Goal: Information Seeking & Learning: Learn about a topic

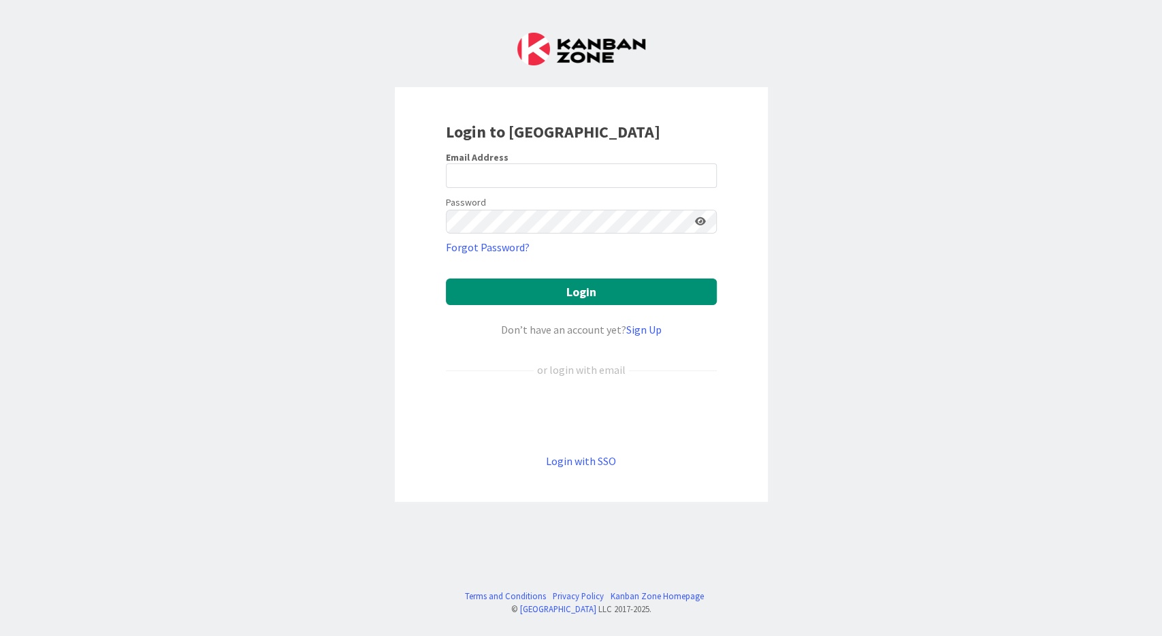
click at [568, 411] on div "Sign in with Google. Opens in new tab" at bounding box center [581, 415] width 271 height 30
click at [589, 180] on input "email" at bounding box center [581, 175] width 271 height 25
click at [590, 180] on input "email" at bounding box center [581, 175] width 271 height 25
type input "[EMAIL_ADDRESS][DOMAIN_NAME]"
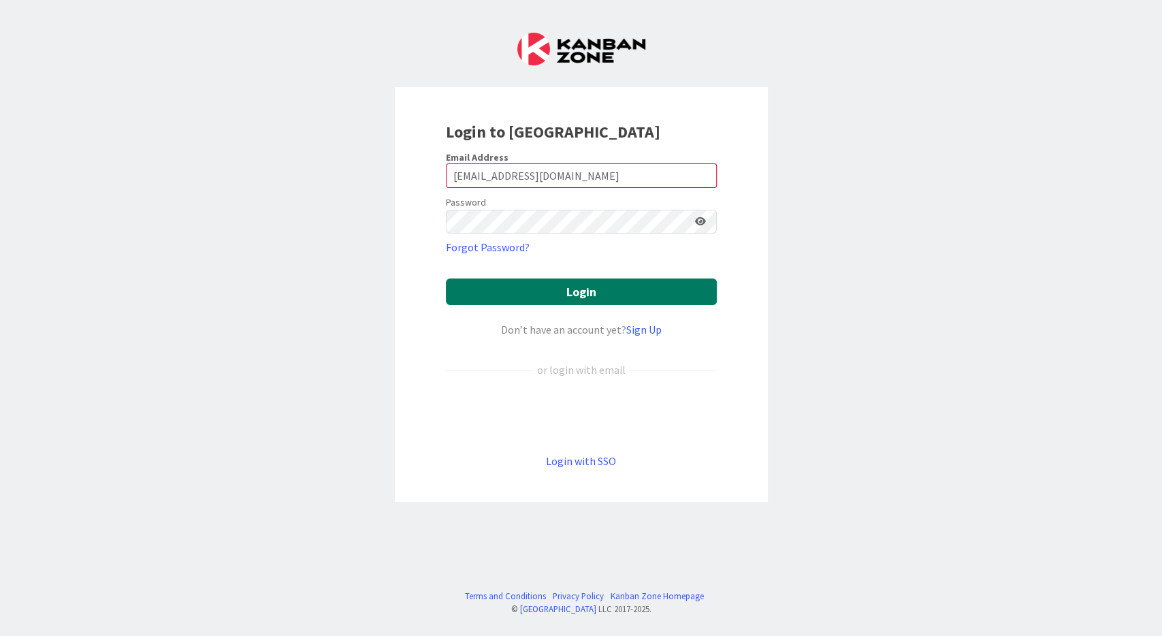
click at [615, 289] on button "Login" at bounding box center [581, 291] width 271 height 27
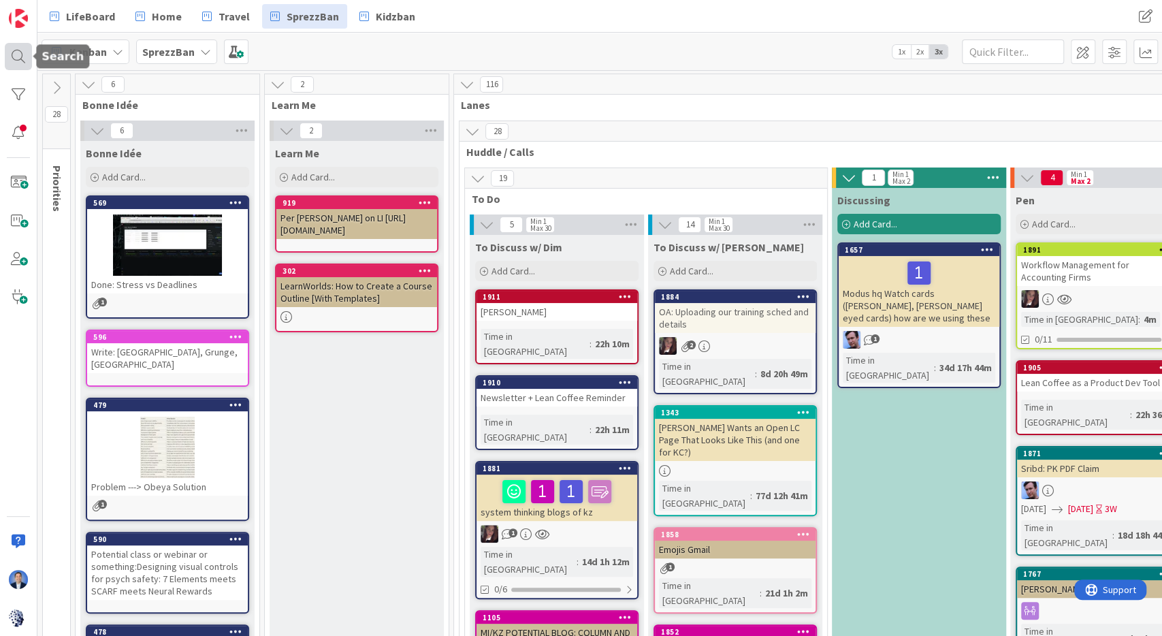
click at [18, 61] on div at bounding box center [18, 56] width 27 height 27
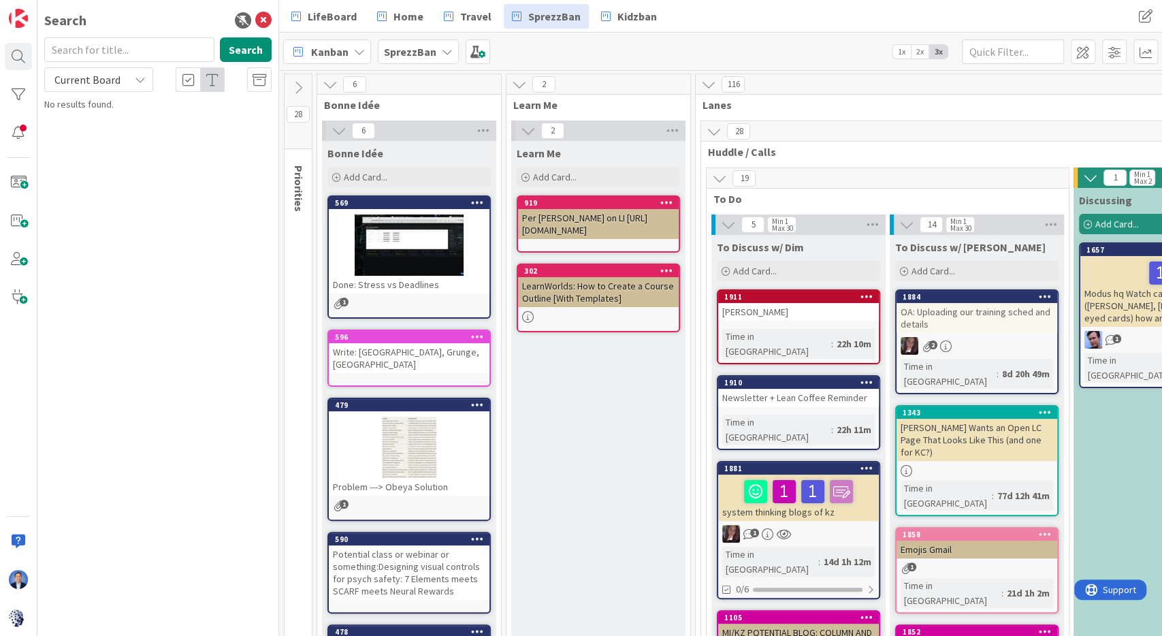
click at [142, 50] on input "text" at bounding box center [129, 49] width 170 height 25
type input "accountant"
click at [108, 132] on p "Workflow Management for Accounting Firms" at bounding box center [167, 127] width 208 height 29
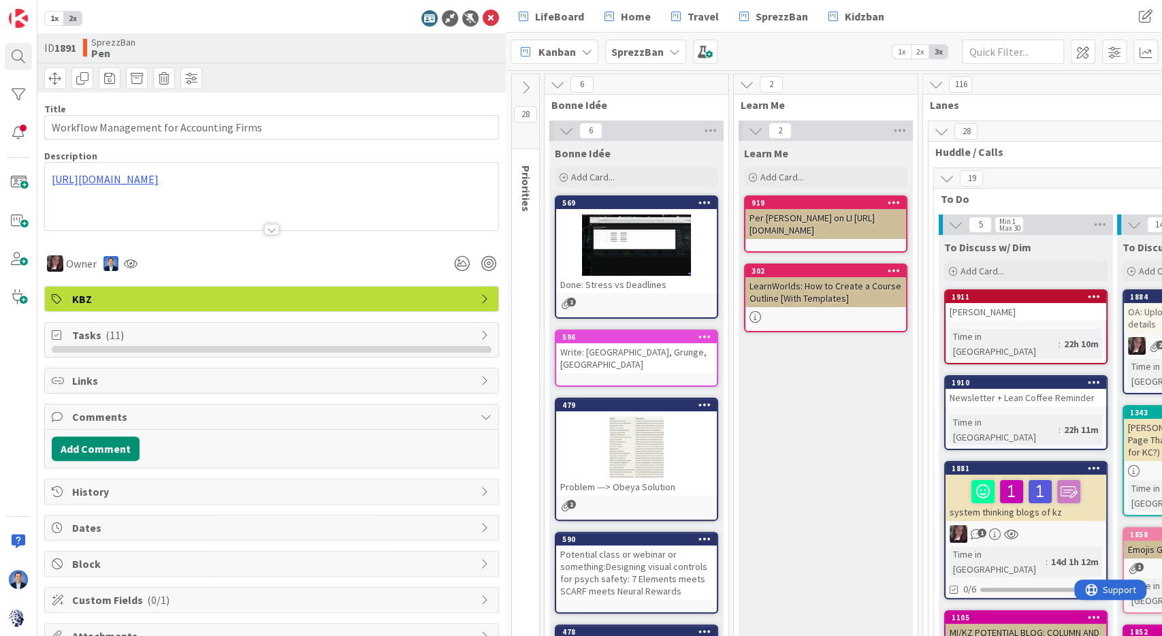
type input "Workflow Management for Accounting Firms"
click at [560, 38] on div "Kanban SprezzBan 1x 2x 3x" at bounding box center [835, 51] width 656 height 37
click at [430, 21] on icon at bounding box center [429, 18] width 16 height 16
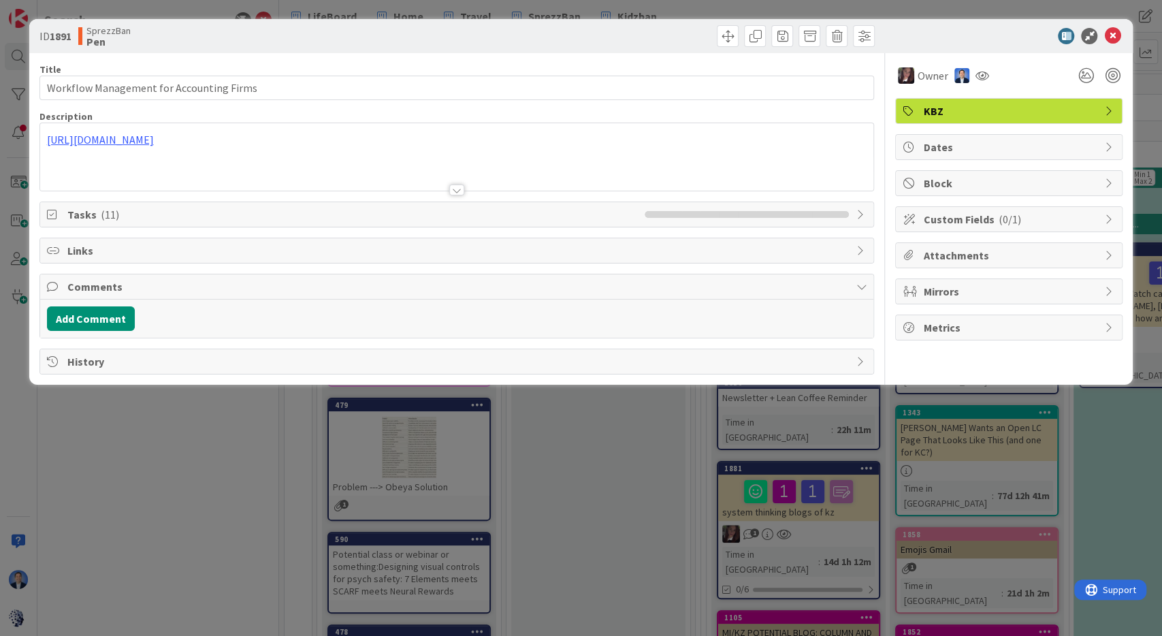
click at [256, 209] on span "Tasks ( 11 )" at bounding box center [352, 214] width 571 height 16
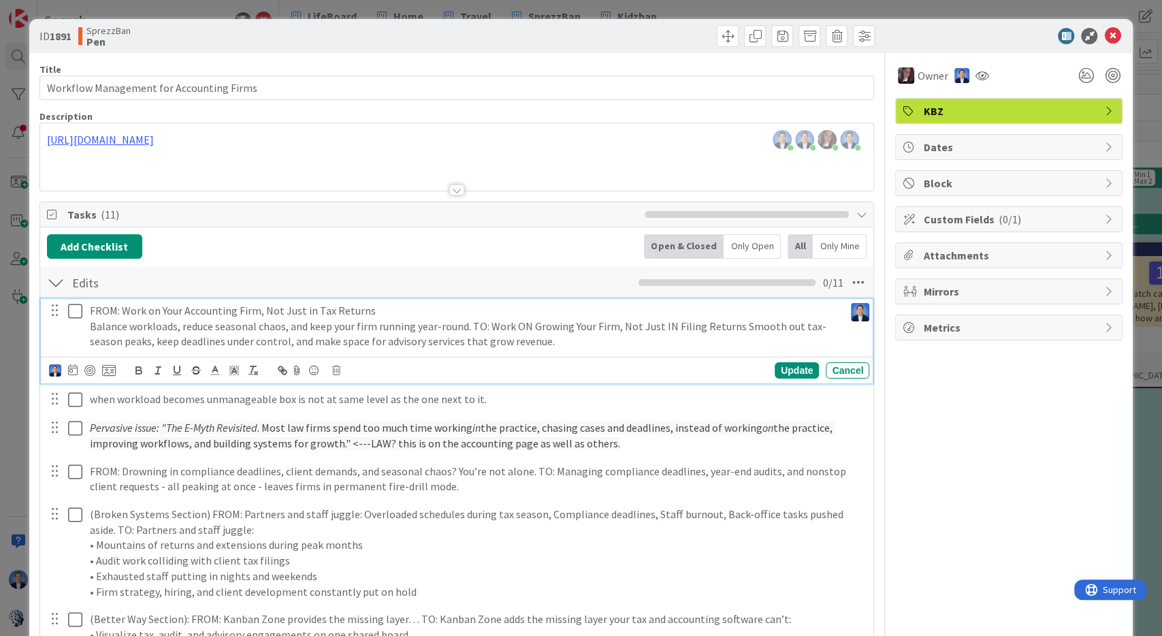
click at [497, 324] on p "Balance workloads, reduce seasonal chaos, and keep your firm running year-round…" at bounding box center [464, 334] width 749 height 31
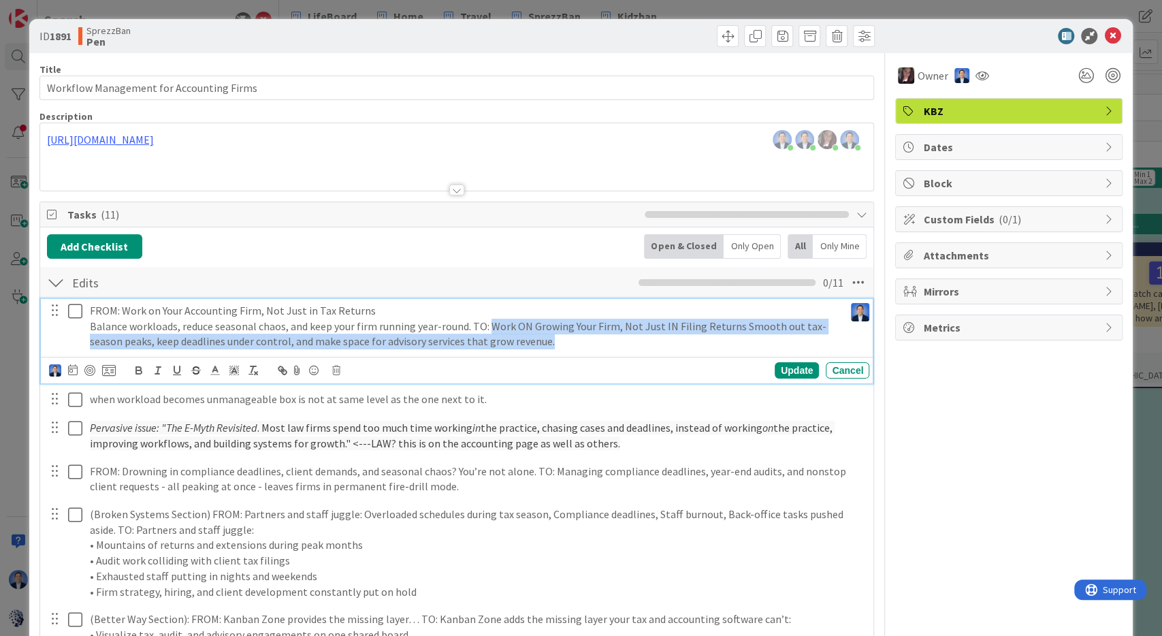
drag, startPoint x: 497, startPoint y: 324, endPoint x: 539, endPoint y: 347, distance: 48.1
click at [539, 347] on p "Balance workloads, reduce seasonal chaos, and keep your firm running year-round…" at bounding box center [464, 334] width 749 height 31
copy p "Work ON Growing Your Firm, Not Just IN Filing Returns Smooth out tax-season pea…"
click at [78, 315] on icon at bounding box center [75, 311] width 14 height 16
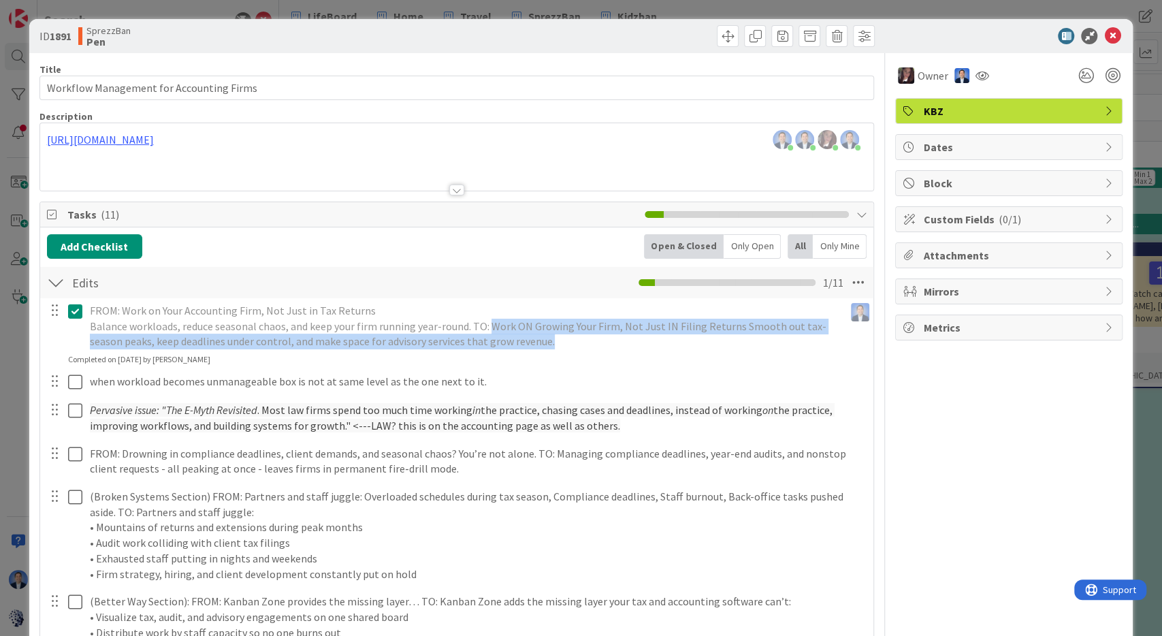
type input "Workflow Management for Accounting Firms"
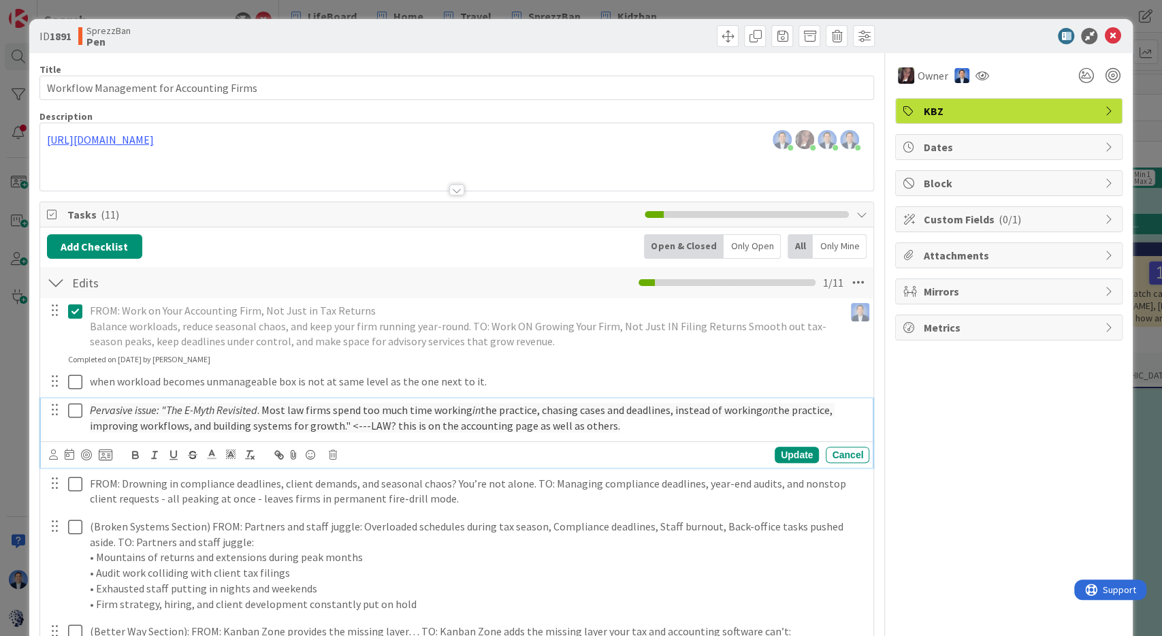
click at [653, 427] on p "Pervasive issue: "The E-Myth Revisited . Most law firms spend too much time wor…" at bounding box center [477, 417] width 774 height 31
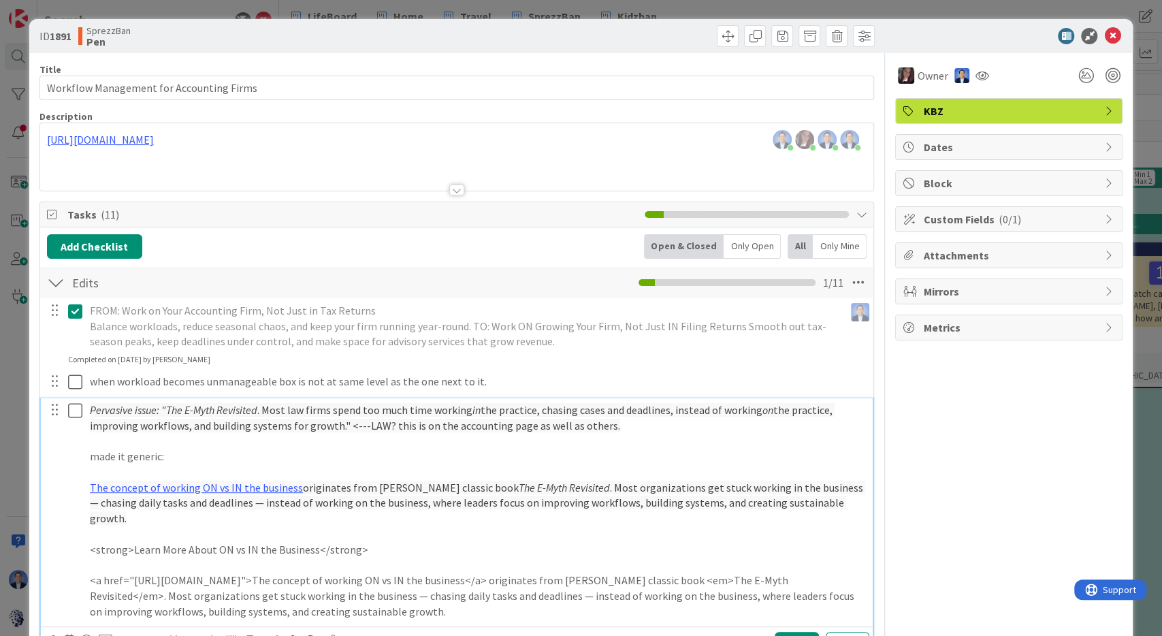
click at [74, 411] on icon at bounding box center [75, 410] width 14 height 16
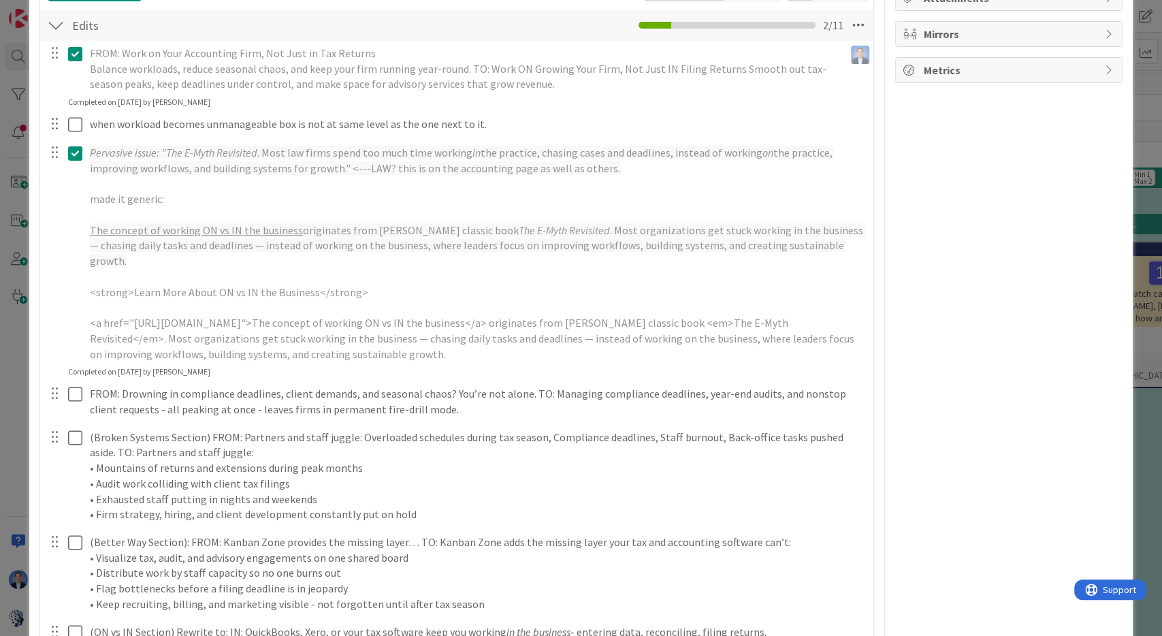
scroll to position [332, 0]
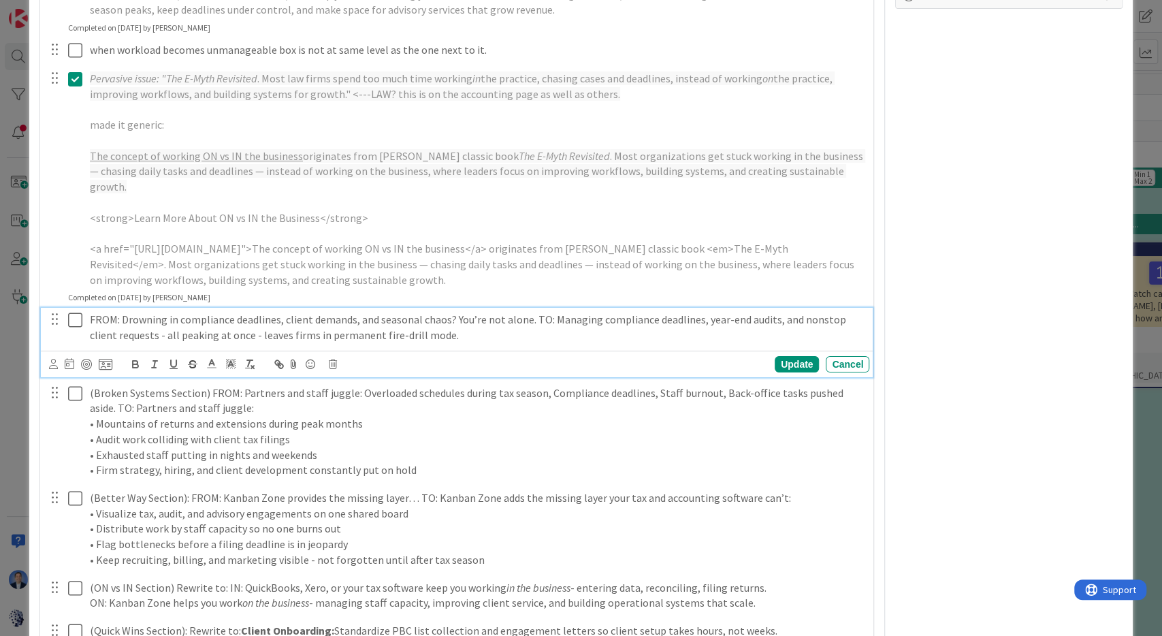
click at [560, 312] on p "FROM: Drowning in compliance deadlines, client demands, and seasonal chaos? You…" at bounding box center [477, 327] width 774 height 31
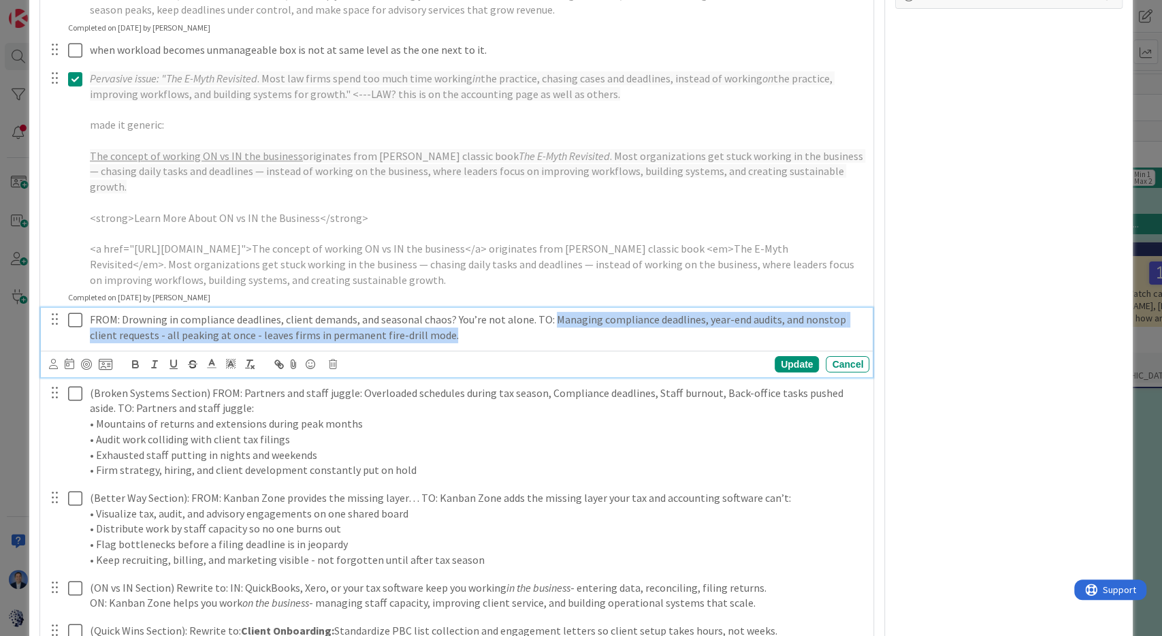
drag, startPoint x: 560, startPoint y: 300, endPoint x: 579, endPoint y: 319, distance: 27.4
click at [579, 319] on p "FROM: Drowning in compliance deadlines, client demands, and seasonal chaos? You…" at bounding box center [477, 327] width 774 height 31
copy p "Managing compliance deadlines, year-end audits, and nonstop client requests - a…"
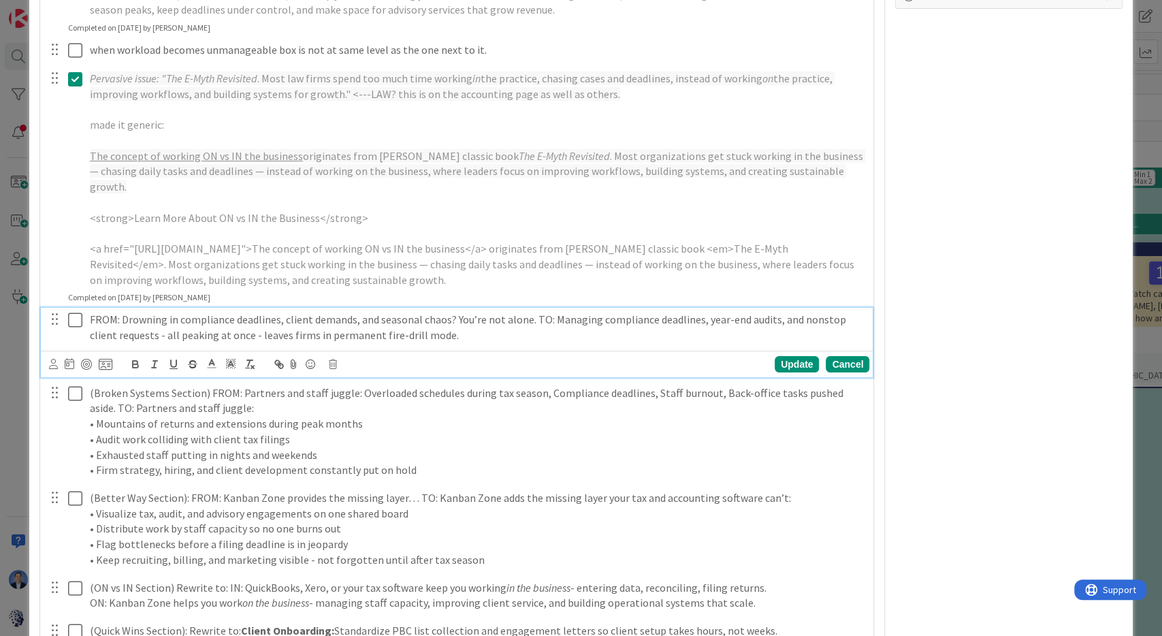
click at [850, 356] on div "Cancel" at bounding box center [848, 364] width 44 height 16
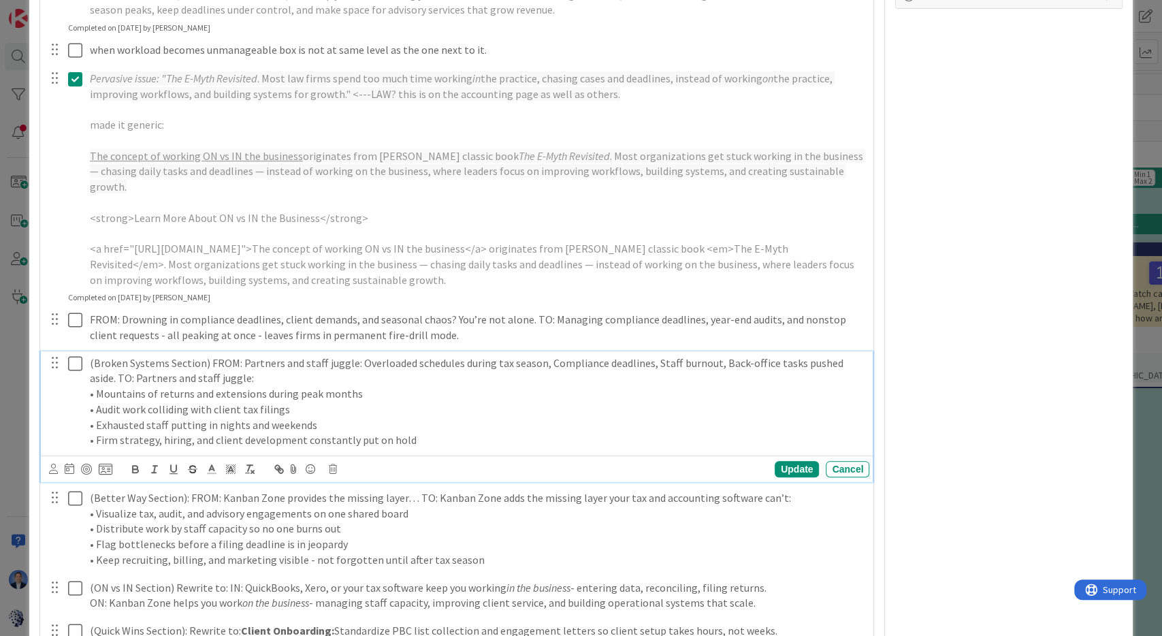
click at [257, 355] on p "(Broken Systems Section) FROM: Partners and staff juggle: Overloaded schedules …" at bounding box center [477, 370] width 774 height 31
drag, startPoint x: 257, startPoint y: 342, endPoint x: 329, endPoint y: 344, distance: 72.2
click at [329, 355] on p "(Broken Systems Section) FROM: Partners and staff juggle: Overloaded schedules …" at bounding box center [477, 370] width 774 height 31
copy p "Partners and staff juggle"
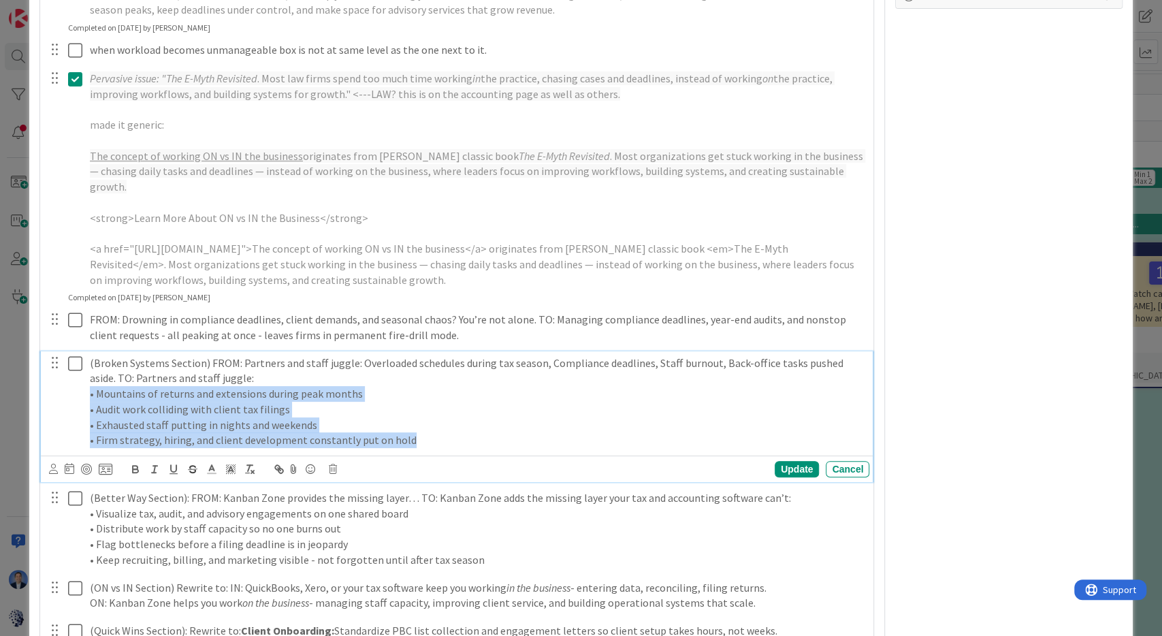
drag, startPoint x: 414, startPoint y: 423, endPoint x: 84, endPoint y: 385, distance: 332.4
click at [84, 385] on div "(Broken Systems Section) FROM: Partners and staff juggle: Overloaded schedules …" at bounding box center [476, 401] width 785 height 101
click at [398, 432] on p "• Firm strategy, hiring, and client development constantly put on hold" at bounding box center [477, 440] width 774 height 16
drag, startPoint x: 416, startPoint y: 421, endPoint x: 76, endPoint y: 376, distance: 342.7
click at [84, 376] on div "(Broken Systems Section) FROM: Partners and staff juggle: Overloaded schedules …" at bounding box center [476, 401] width 785 height 101
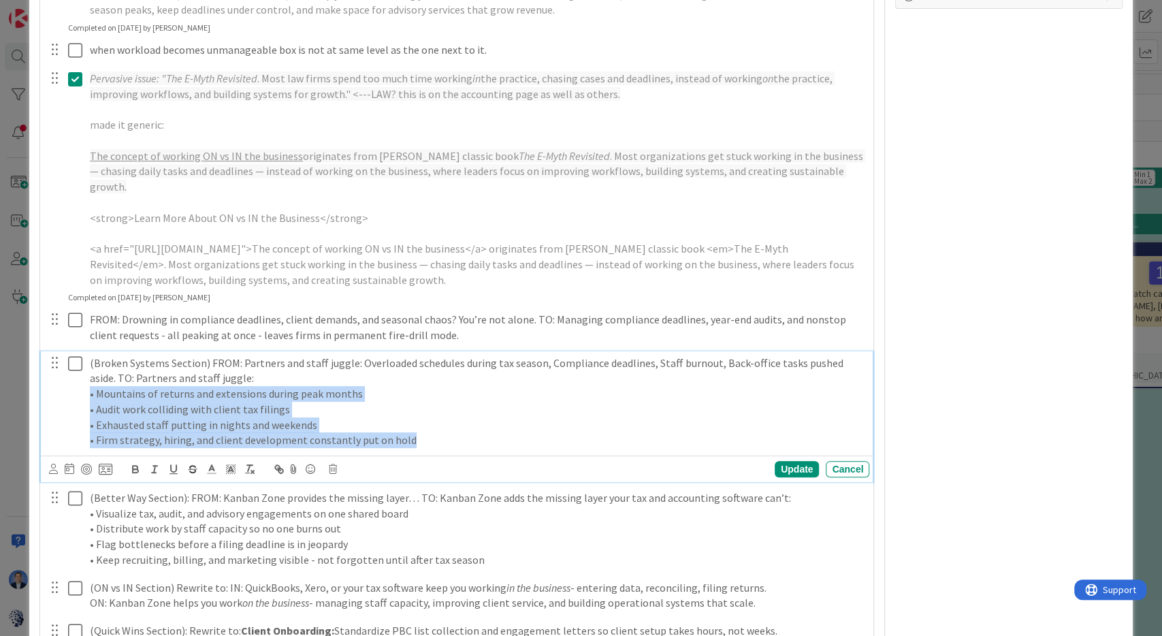
copy div "• Mountains of returns and extensions during peak months • Audit work colliding…"
click at [78, 355] on icon at bounding box center [75, 363] width 14 height 16
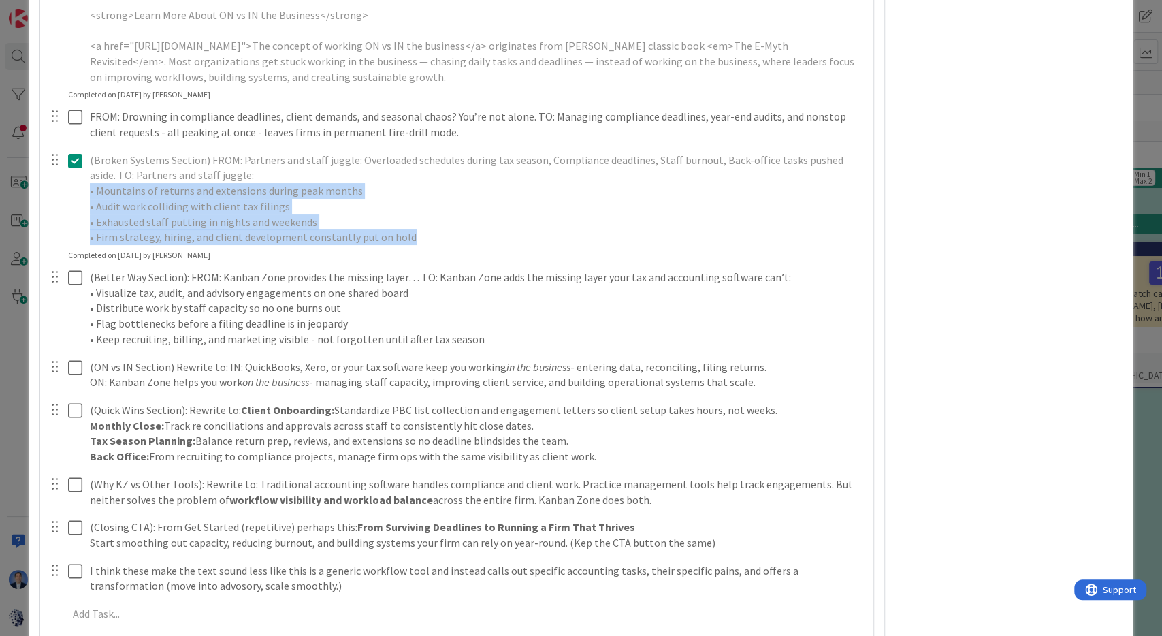
scroll to position [617, 0]
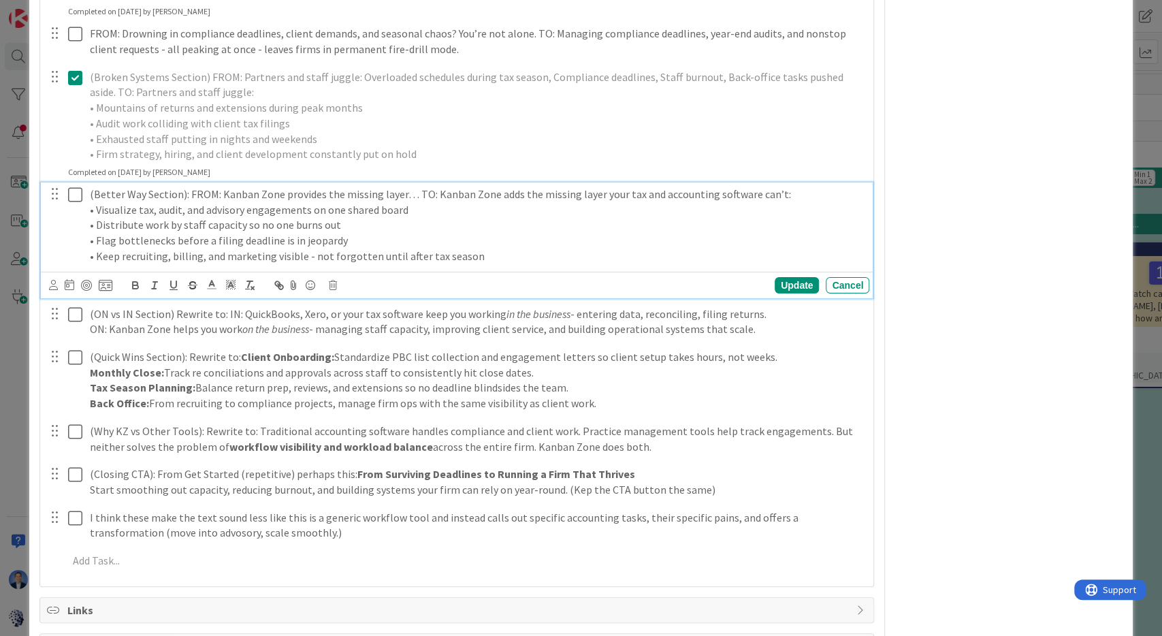
click at [440, 187] on p "(Better Way Section): FROM: Kanban Zone provides the missing layer… TO: Kanban …" at bounding box center [477, 195] width 774 height 16
drag, startPoint x: 440, startPoint y: 180, endPoint x: 771, endPoint y: 177, distance: 331.6
click at [771, 187] on p "(Better Way Section): FROM: Kanban Zone provides the missing layer… TO: Kanban …" at bounding box center [477, 195] width 774 height 16
copy p "Kanban Zone adds the missing layer your tax and accounting software can’t:"
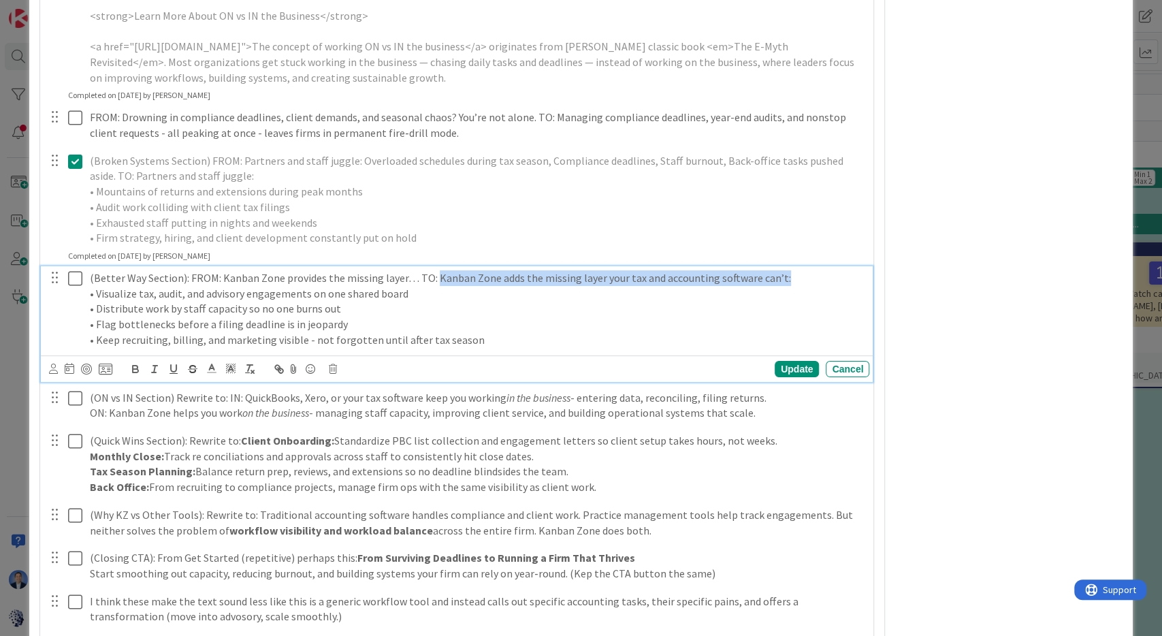
scroll to position [510, 0]
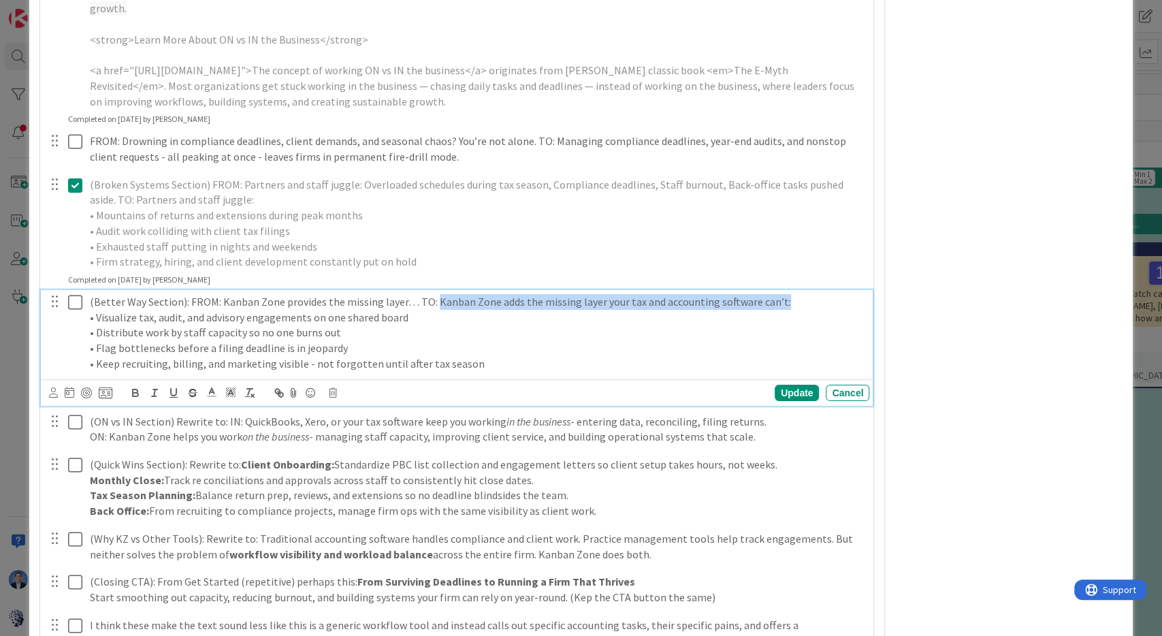
copy p "Kanban Zone adds the missing layer your tax and accounting software can’t:"
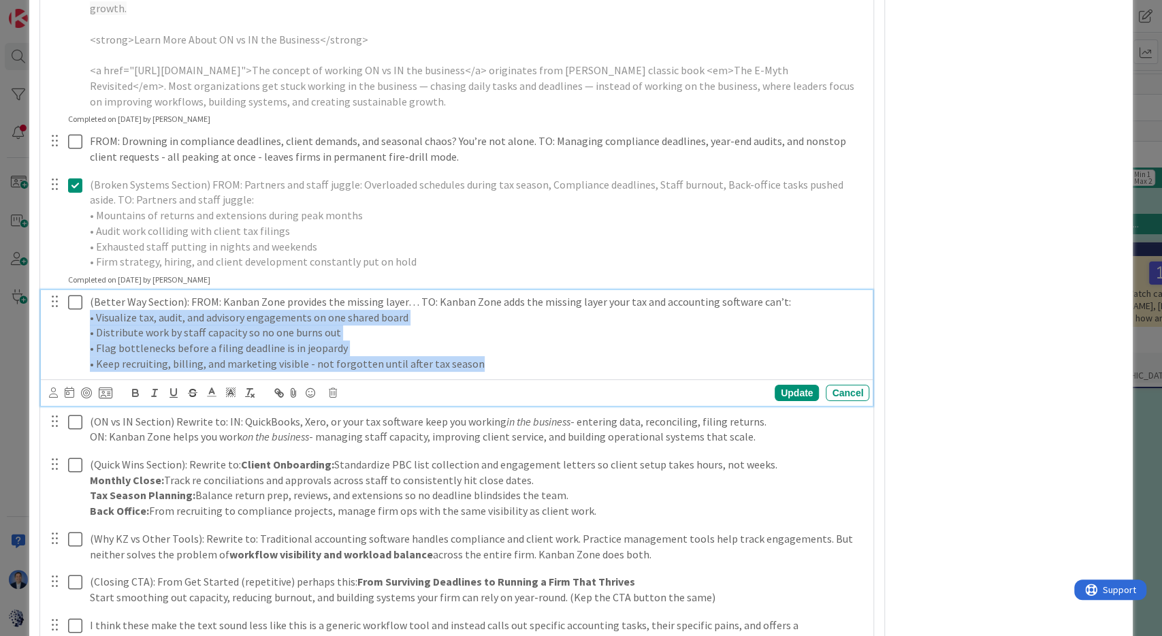
drag, startPoint x: 475, startPoint y: 349, endPoint x: 86, endPoint y: 310, distance: 390.7
click at [86, 310] on div "(Better Way Section): FROM: Kanban Zone provides the missing layer… TO: Kanban …" at bounding box center [476, 333] width 785 height 86
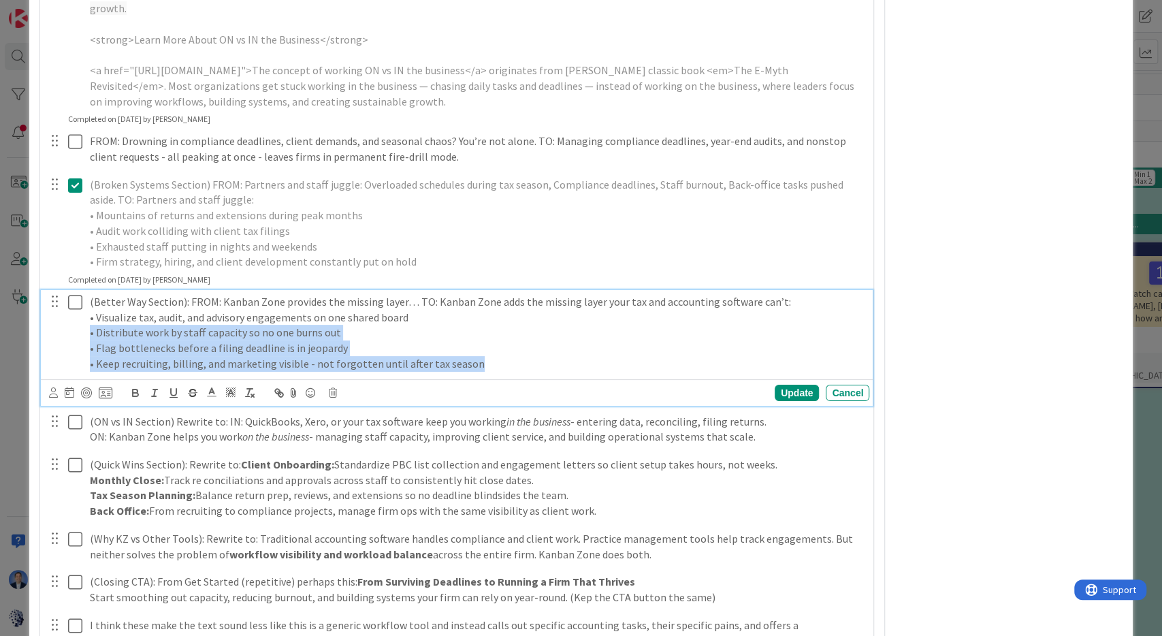
click at [470, 356] on p "• Keep recruiting, billing, and marketing visible - not forgotten until after t…" at bounding box center [477, 364] width 774 height 16
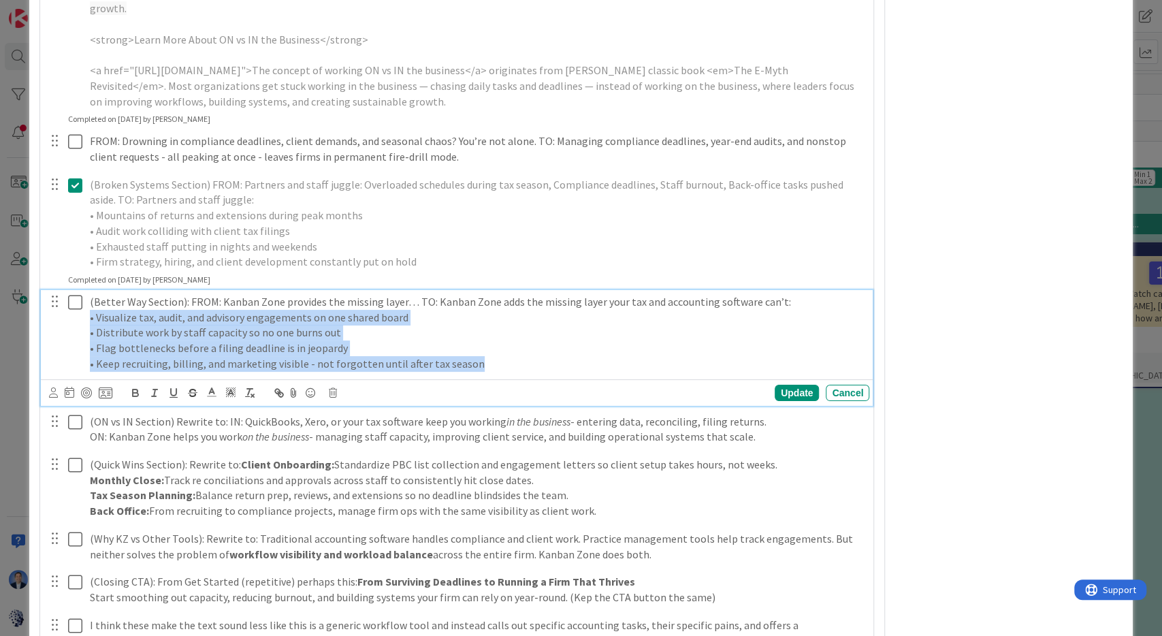
drag, startPoint x: 470, startPoint y: 343, endPoint x: 79, endPoint y: 304, distance: 393.4
click at [84, 304] on div "(Better Way Section): FROM: Kanban Zone provides the missing layer… TO: Kanban …" at bounding box center [476, 333] width 785 height 86
copy div "• Visualize tax, audit, and advisory engagements on one shared board • Distribu…"
click at [71, 294] on icon at bounding box center [75, 302] width 14 height 16
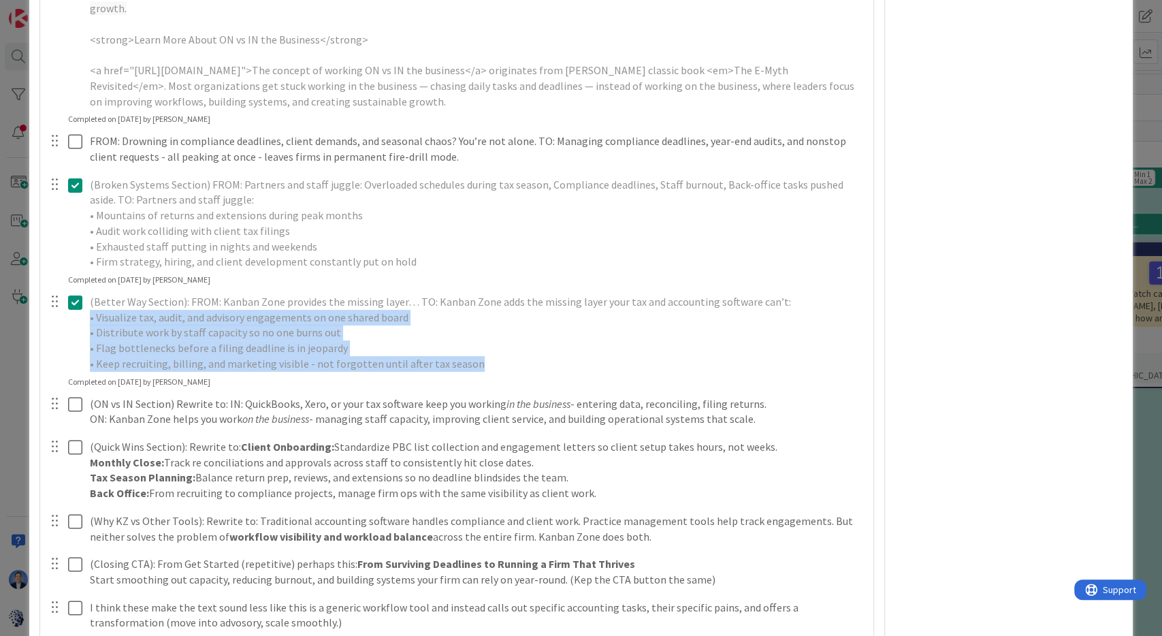
type input "Workflow Management for Accounting Firms"
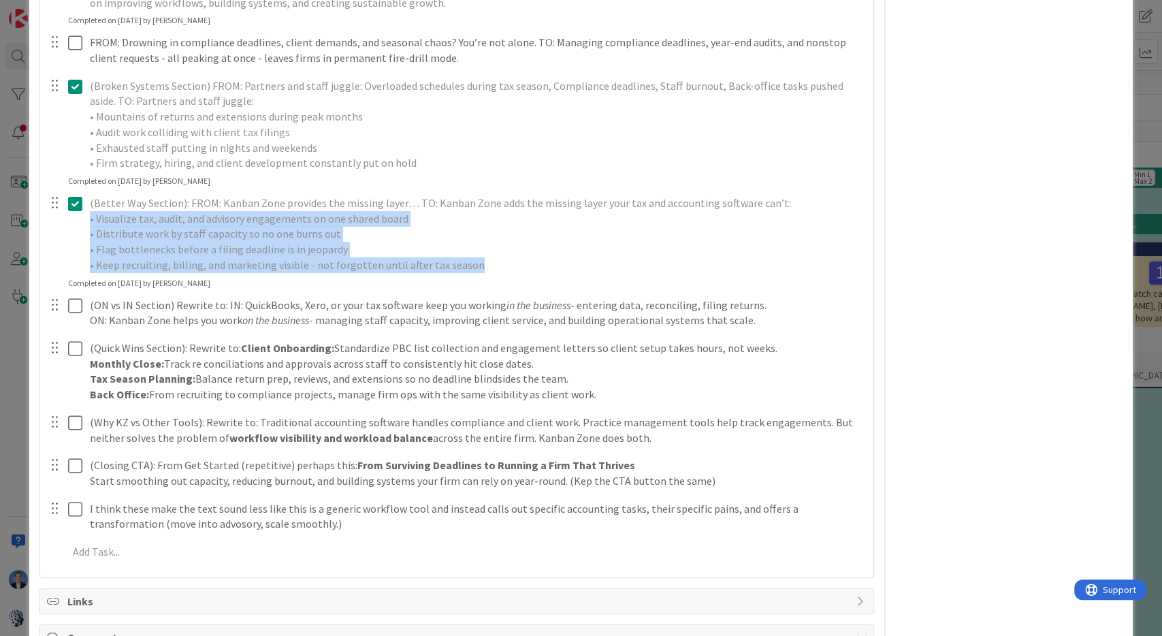
scroll to position [609, 0]
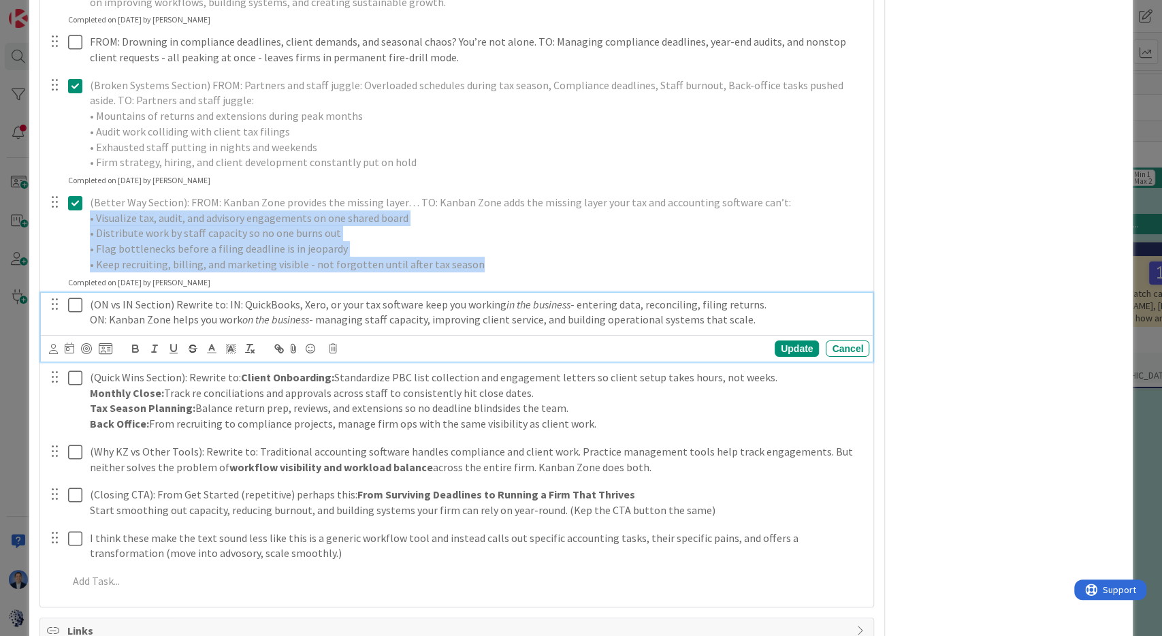
drag, startPoint x: 743, startPoint y: 302, endPoint x: 175, endPoint y: 285, distance: 568.7
click at [175, 293] on div "(ON vs IN Section) Rewrite to: IN: QuickBooks, Xero, or your tax software keep …" at bounding box center [476, 312] width 785 height 39
copy div "Rewrite to: IN: QuickBooks, Xero, or your tax software keep you working in the …"
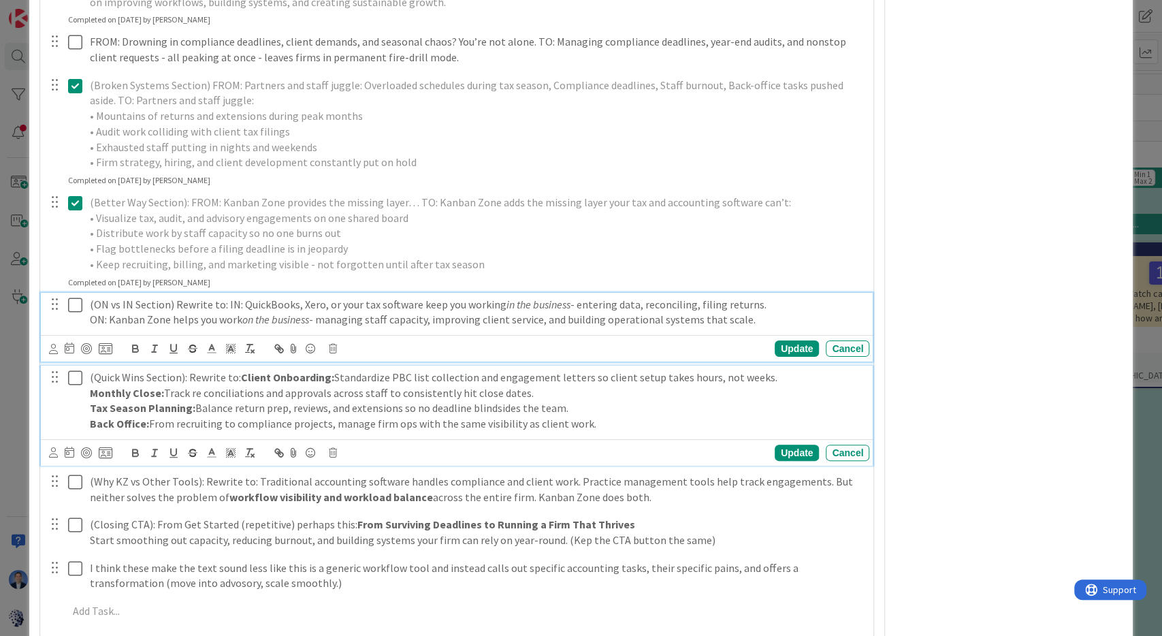
click at [394, 385] on p "Monthly Close: Track re conciliations and approvals across staff to consistentl…" at bounding box center [477, 393] width 774 height 16
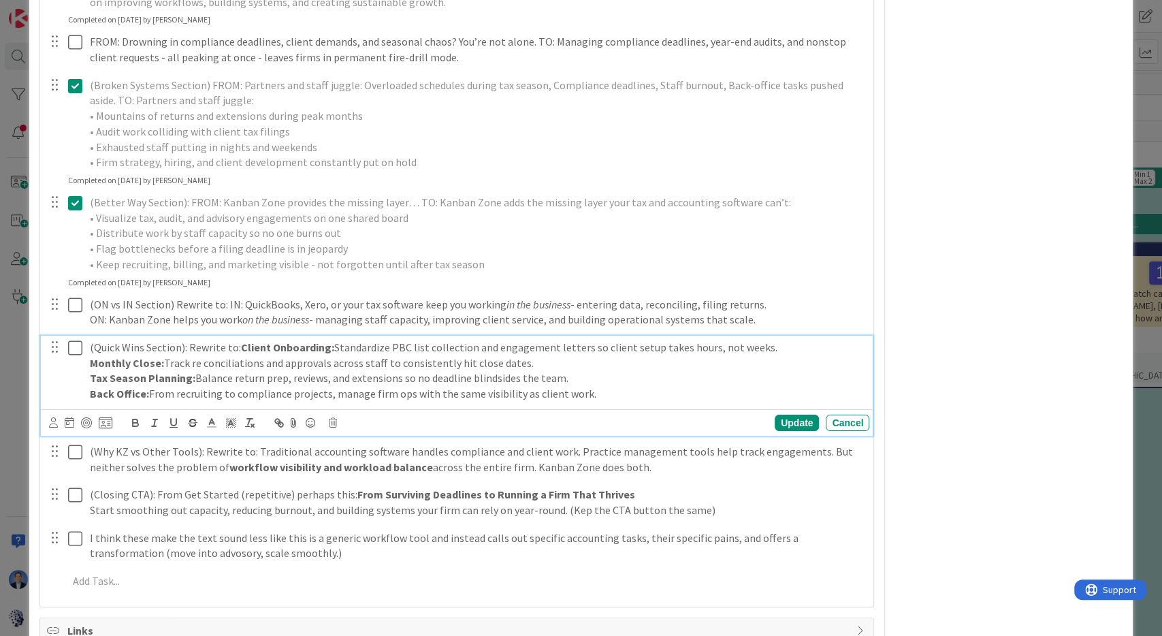
click at [197, 355] on p "Monthly Close: Track re conciliations and approvals across staff to consistentl…" at bounding box center [477, 363] width 774 height 16
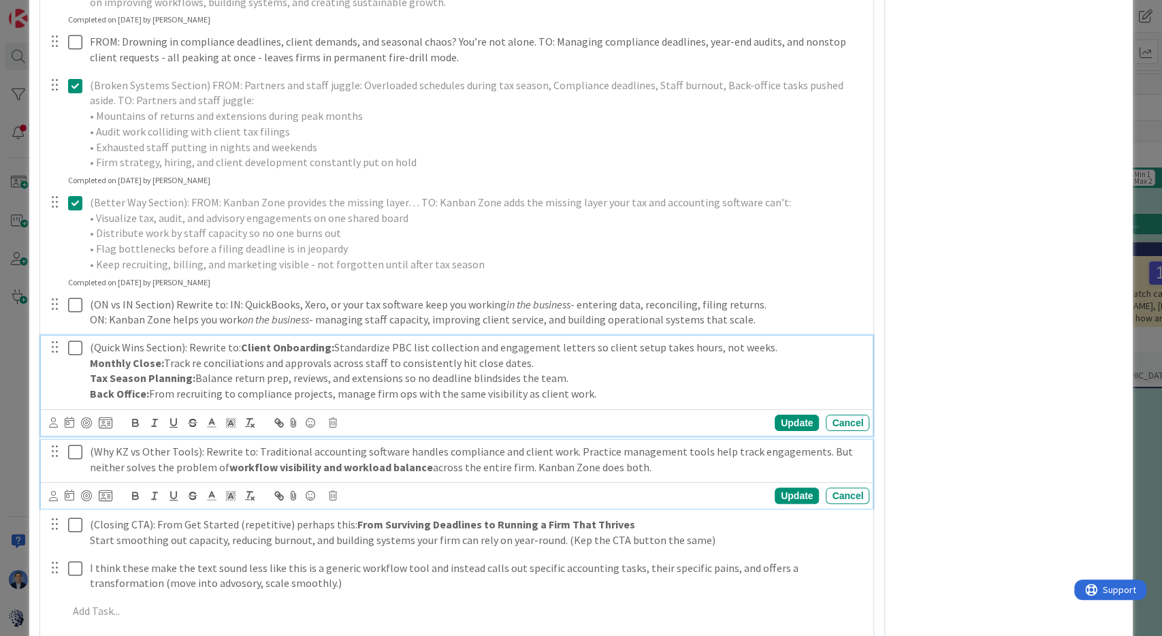
drag, startPoint x: 611, startPoint y: 450, endPoint x: 257, endPoint y: 437, distance: 354.2
click at [257, 444] on p "(Why KZ vs Other Tools): Rewrite to: Traditional accounting software handles co…" at bounding box center [477, 459] width 774 height 31
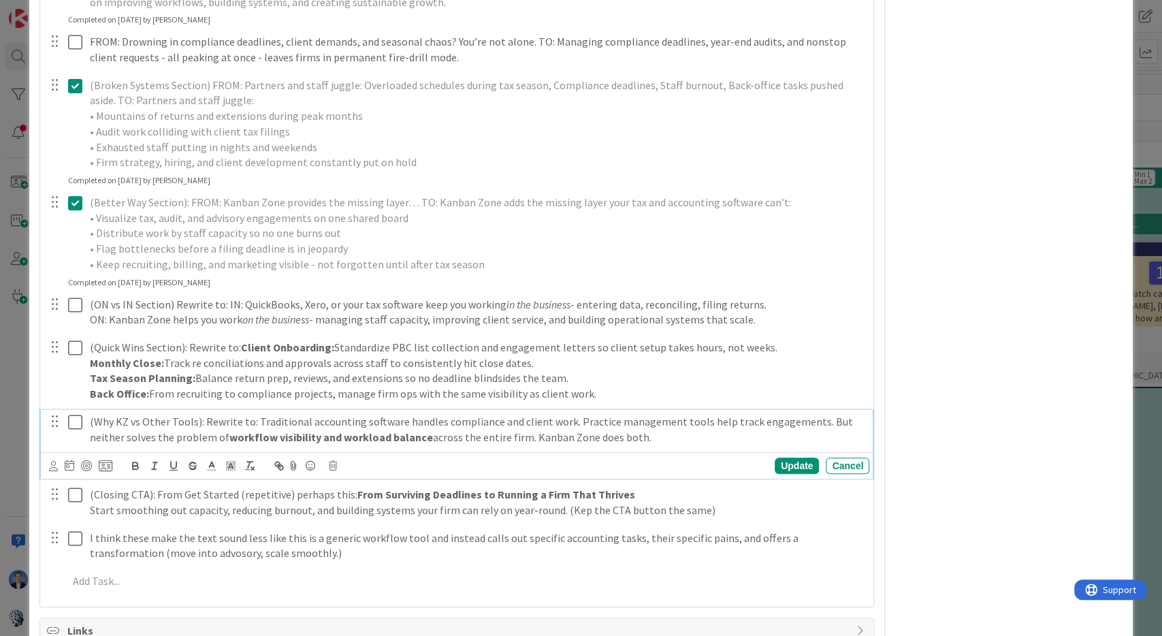
click at [265, 414] on p "(Why KZ vs Other Tools): Rewrite to: Traditional accounting software handles co…" at bounding box center [477, 429] width 774 height 31
drag, startPoint x: 265, startPoint y: 402, endPoint x: 638, endPoint y: 426, distance: 373.8
click at [638, 426] on p "(Why KZ vs Other Tools): Rewrite to: Traditional accounting software handles co…" at bounding box center [477, 429] width 774 height 31
copy p "Traditional accounting software handles compliance and client work. Practice ma…"
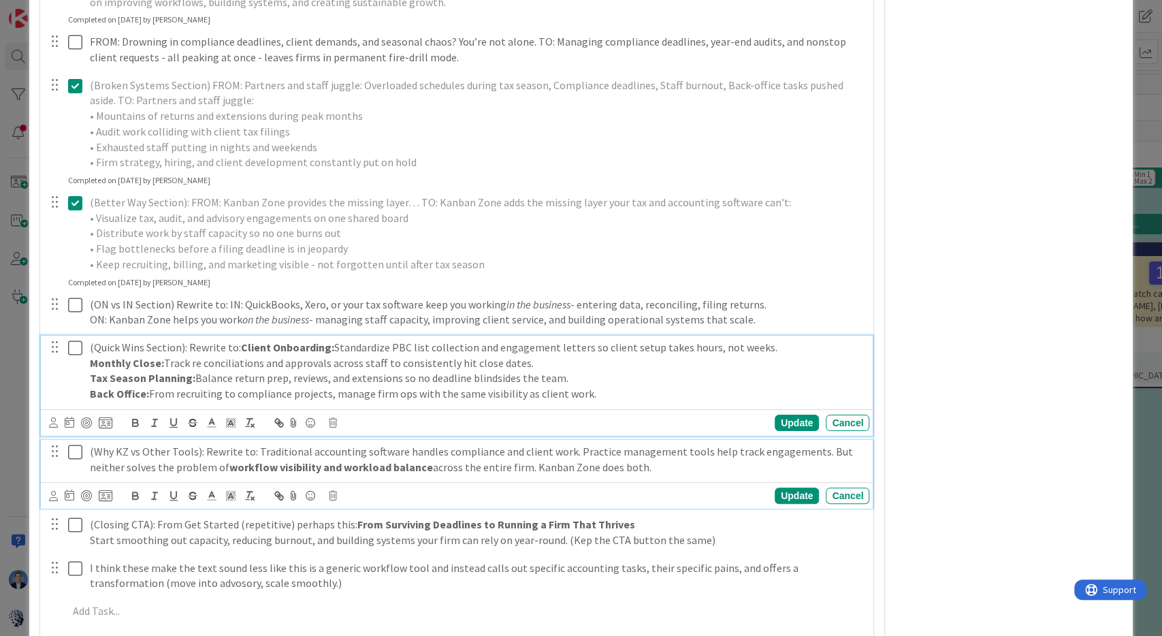
click at [188, 371] on strong "Tax Season Planning:" at bounding box center [143, 378] width 106 height 14
click at [72, 444] on icon at bounding box center [75, 452] width 14 height 16
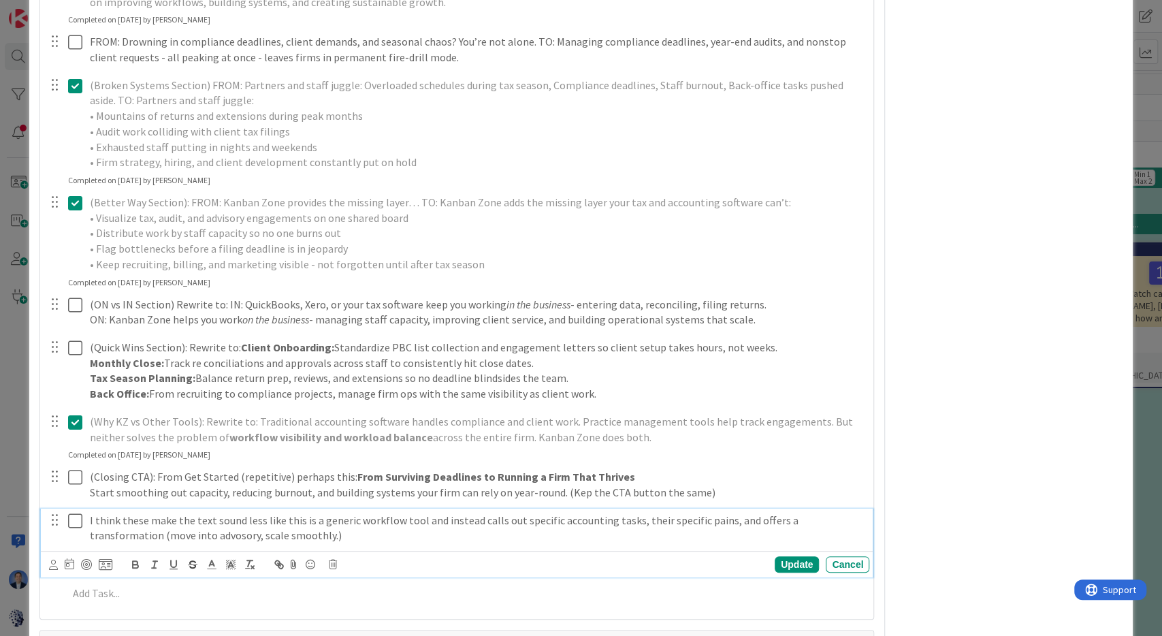
click at [74, 513] on icon at bounding box center [75, 521] width 14 height 16
type input "Workflow Management for Accounting Firms"
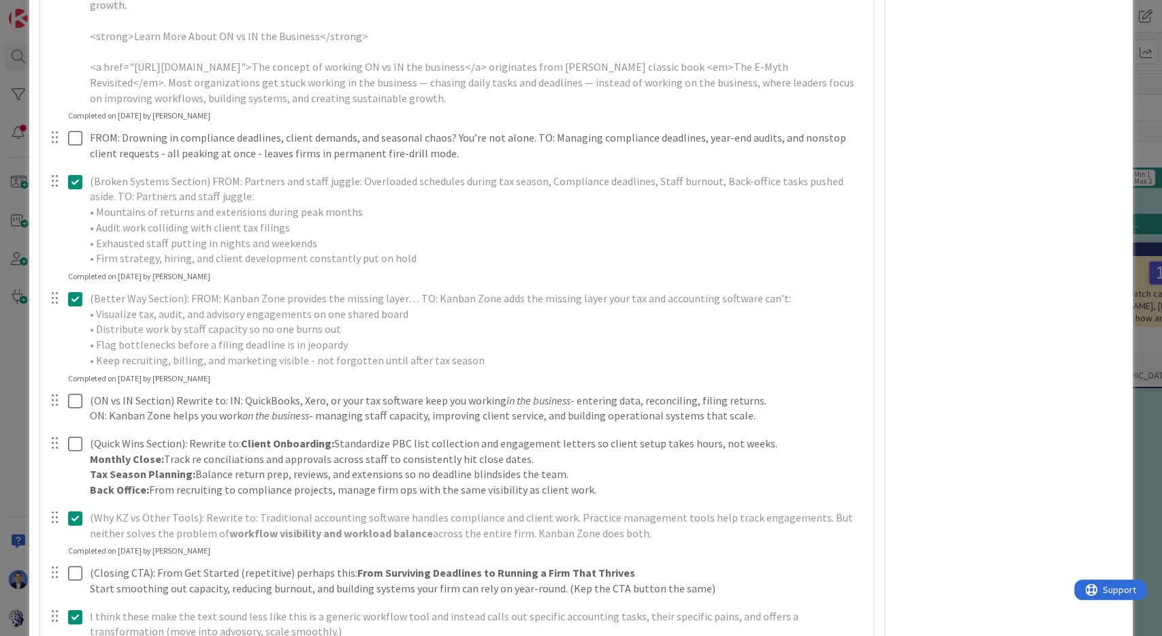
scroll to position [733, 0]
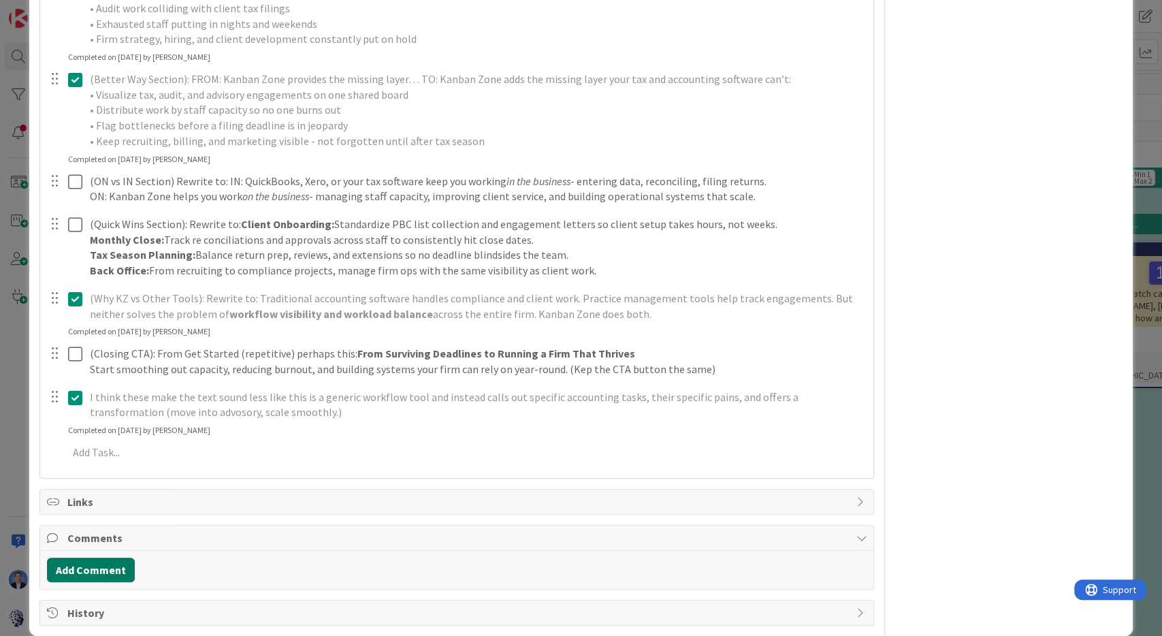
click at [100, 558] on button "Add Comment" at bounding box center [91, 570] width 88 height 25
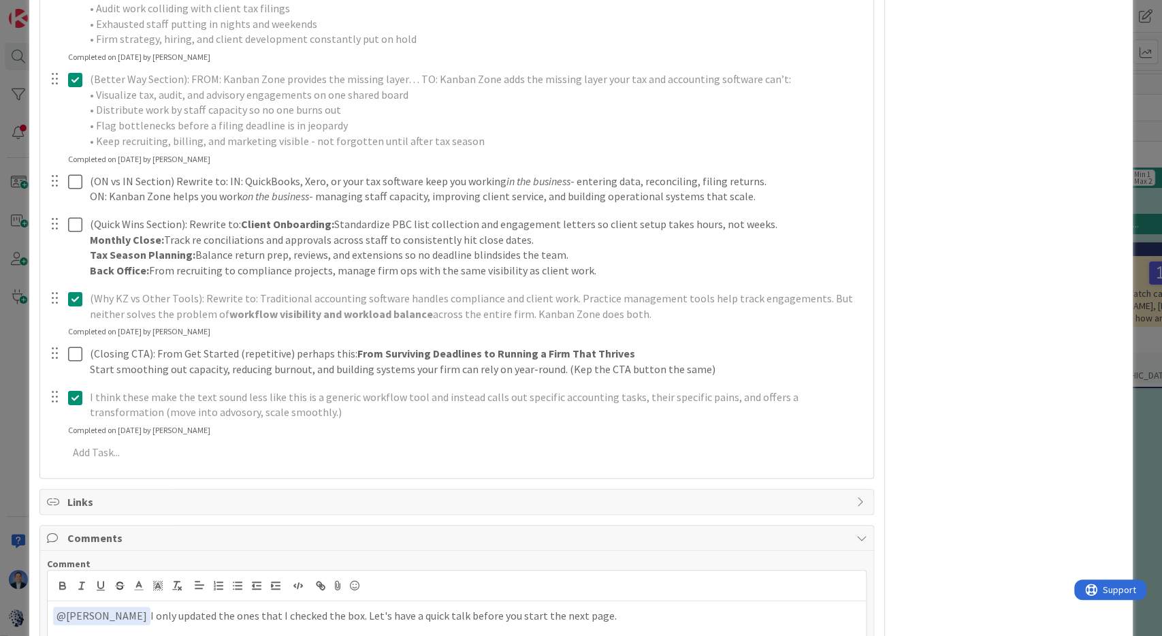
scroll to position [829, 0]
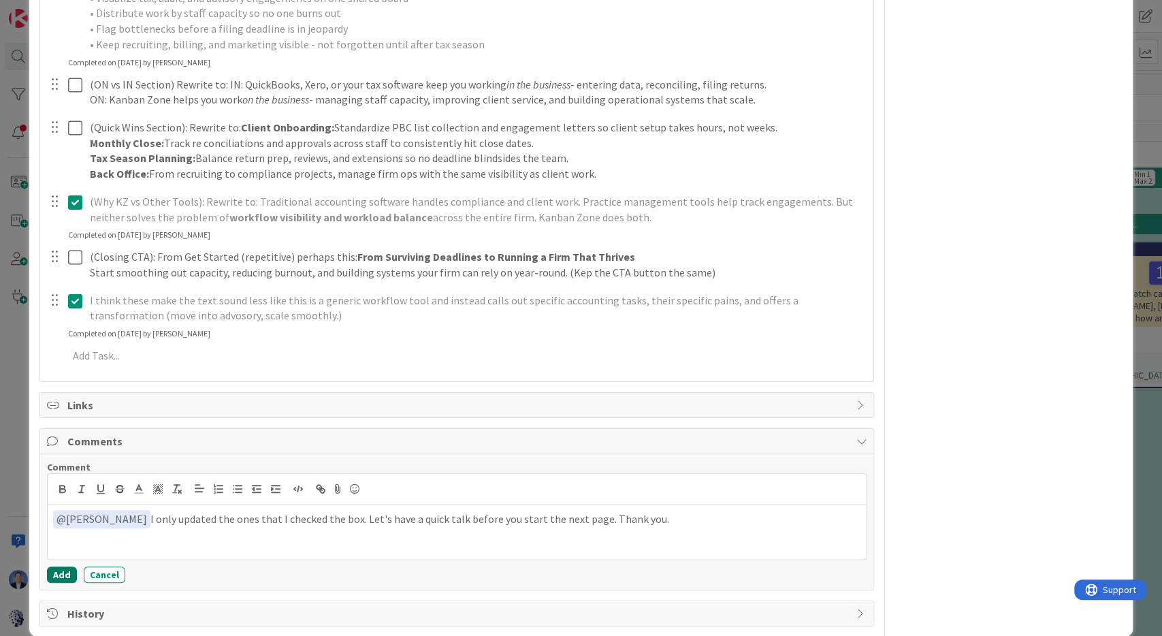
click at [59, 566] on button "Add" at bounding box center [62, 574] width 30 height 16
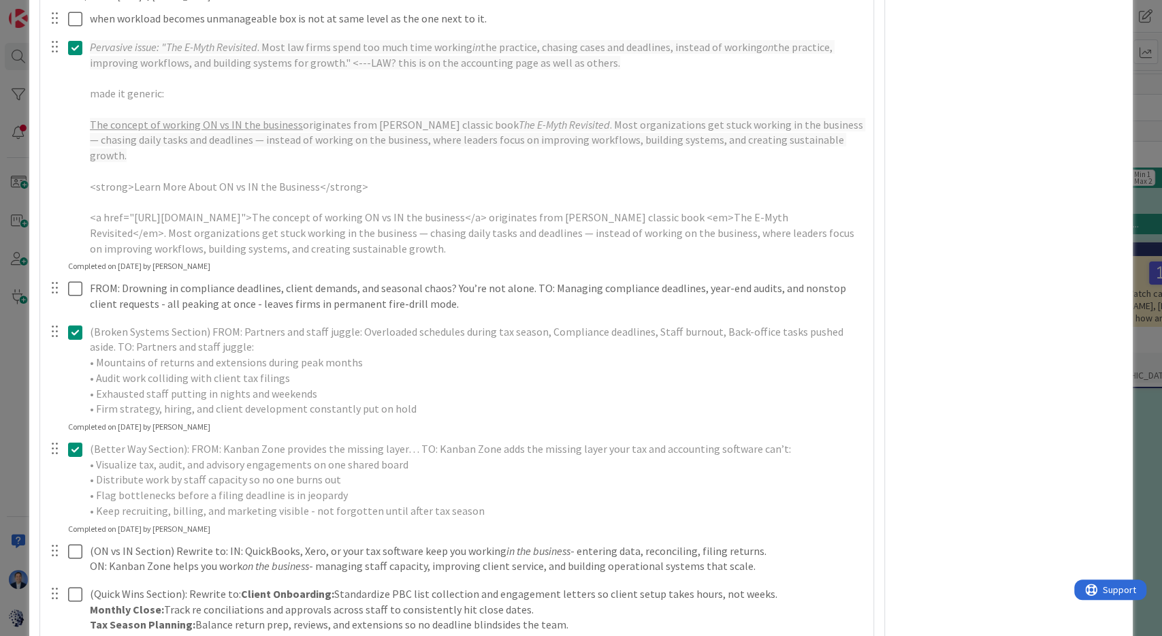
scroll to position [0, 0]
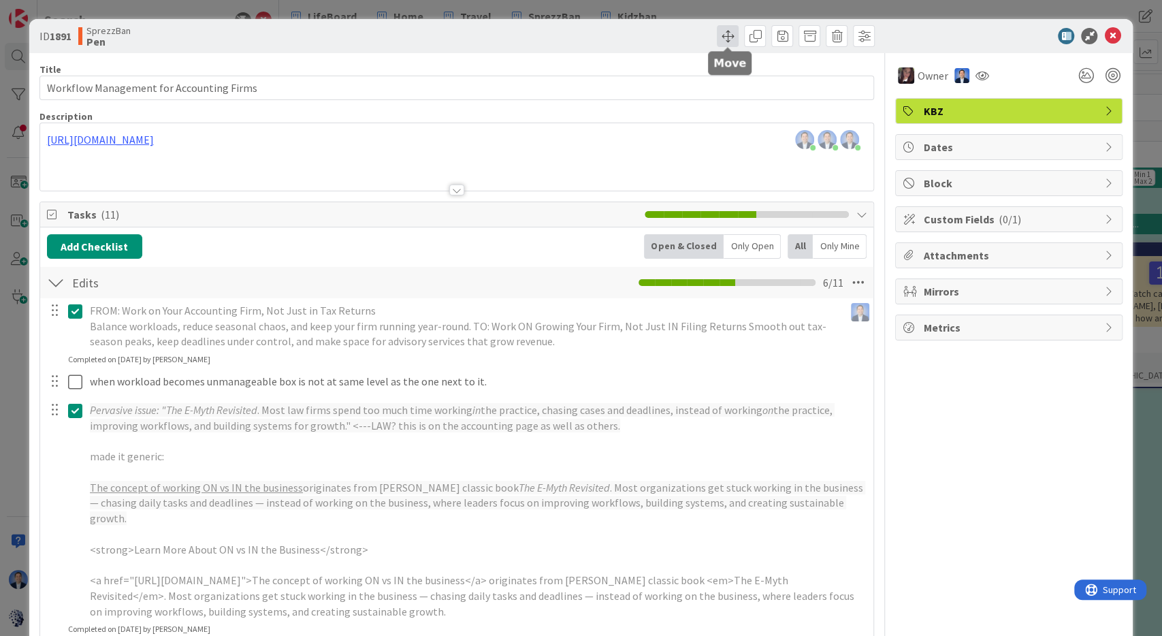
click at [718, 34] on span at bounding box center [728, 36] width 22 height 22
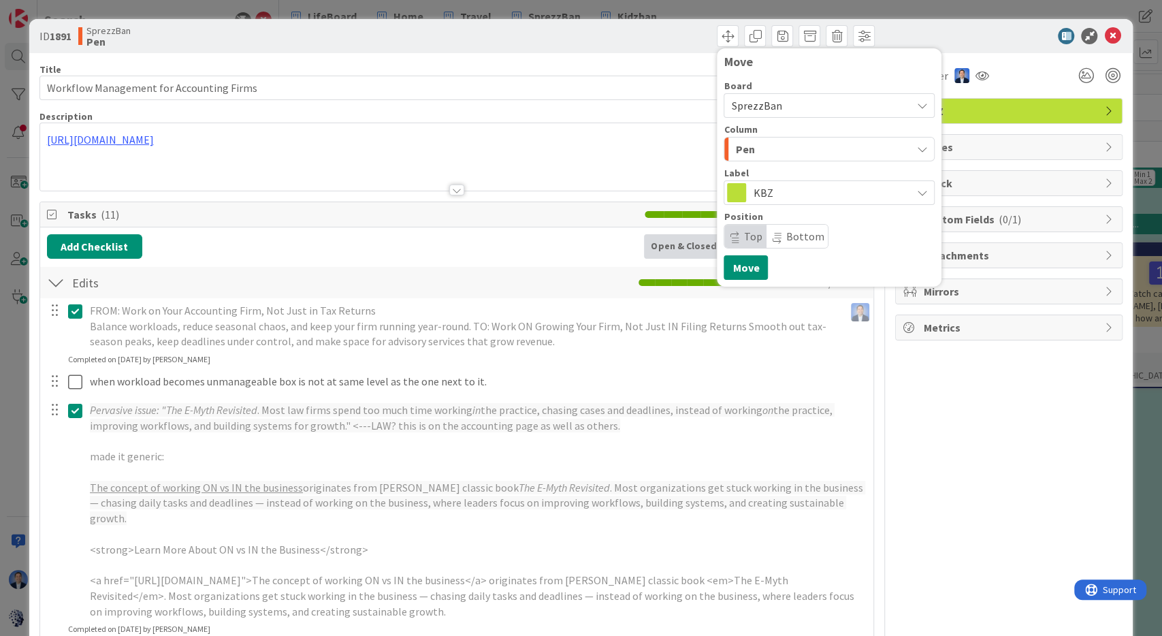
click at [791, 150] on div "Pen" at bounding box center [821, 149] width 179 height 22
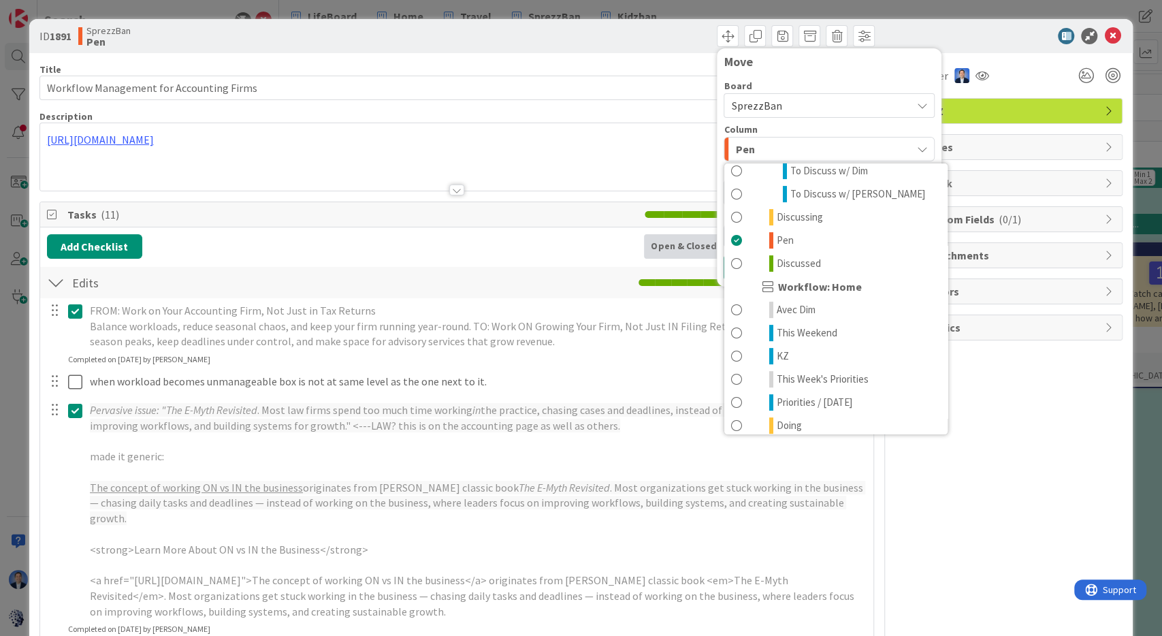
scroll to position [244, 0]
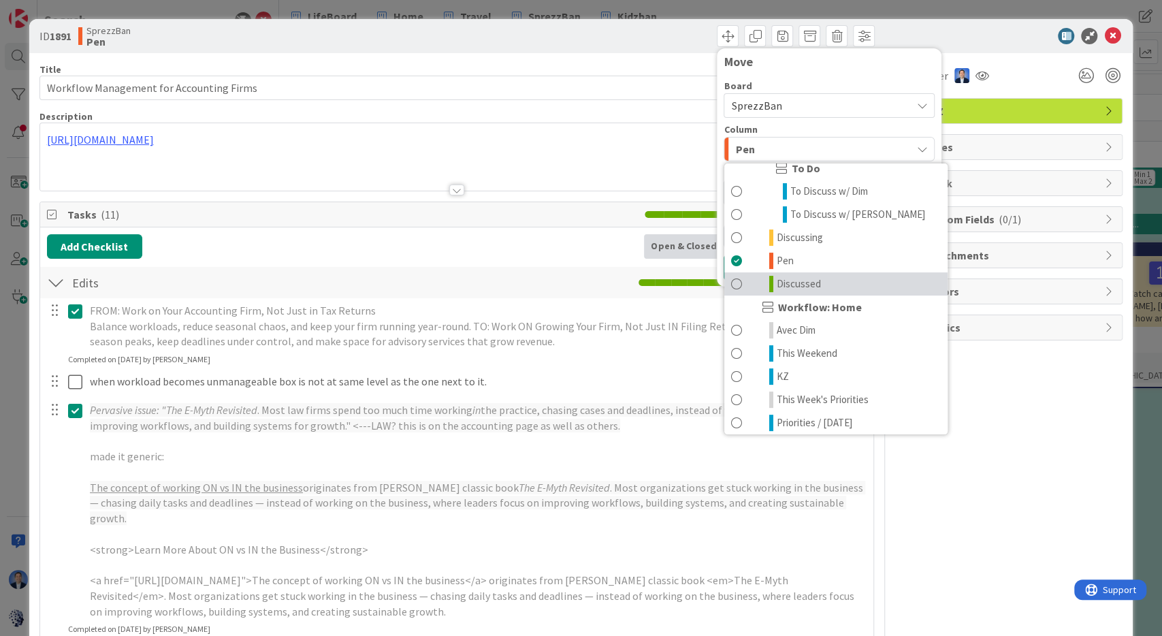
click at [818, 283] on span "Discussed" at bounding box center [799, 284] width 44 height 16
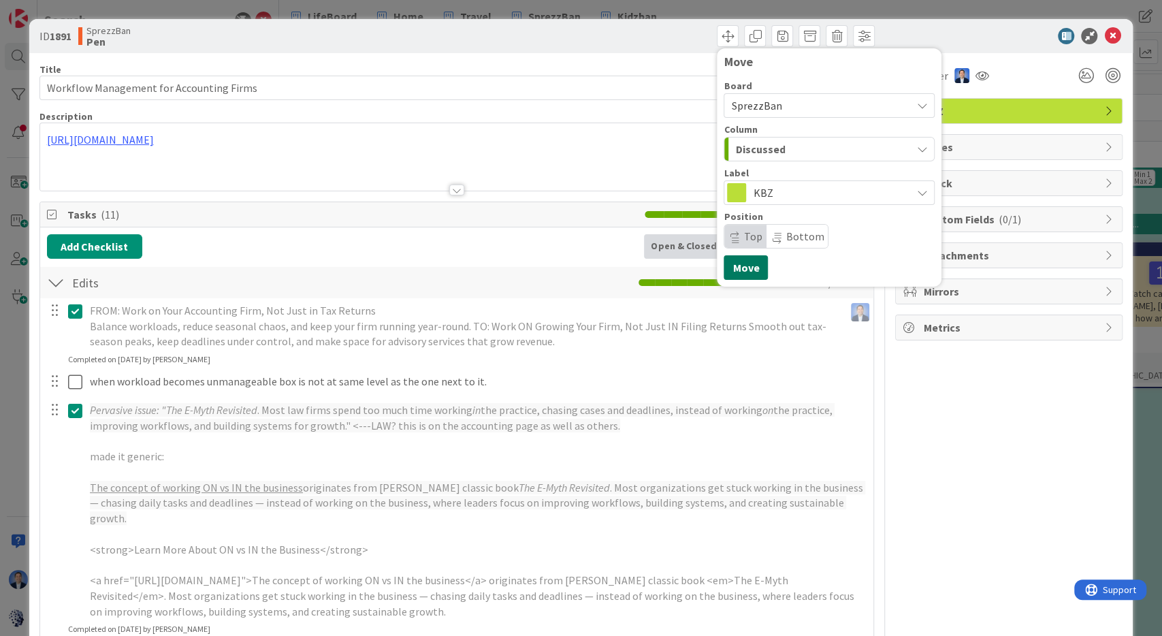
click at [749, 268] on button "Move" at bounding box center [746, 267] width 44 height 25
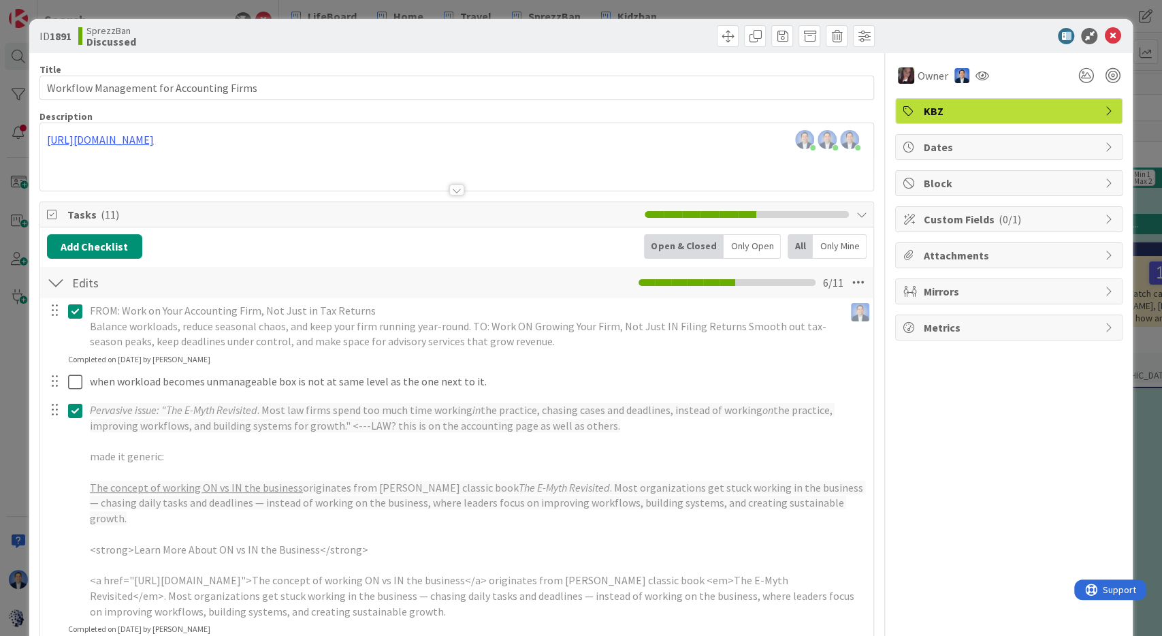
type input "Workflow Management for Accounting Firms"
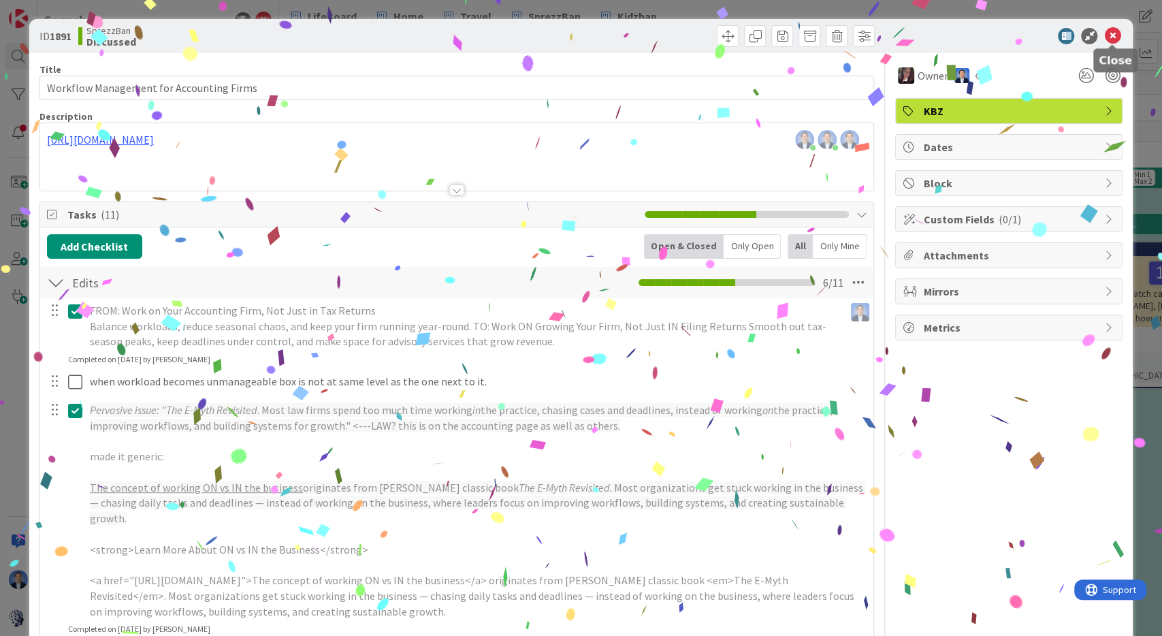
click at [1110, 33] on icon at bounding box center [1112, 36] width 16 height 16
